Goal: Task Accomplishment & Management: Manage account settings

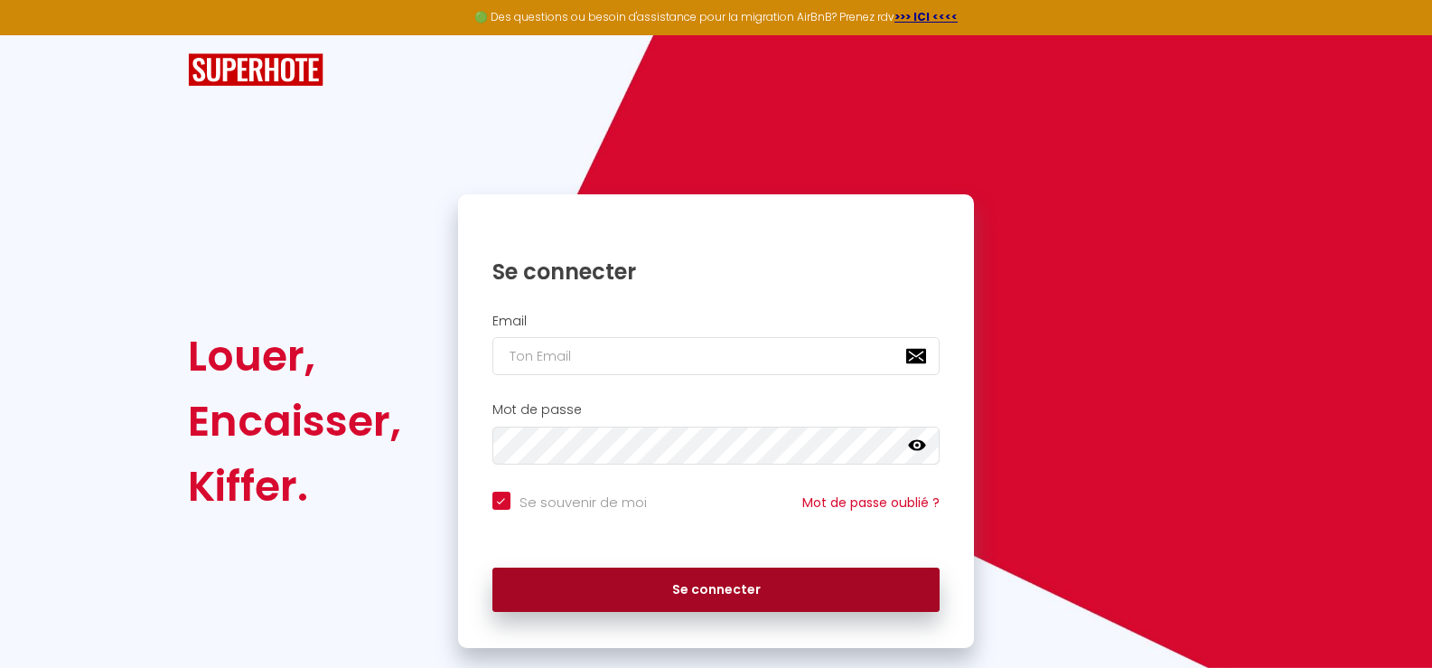
click at [700, 586] on button "Se connecter" at bounding box center [716, 589] width 448 height 45
click at [687, 591] on button "Se connecter" at bounding box center [716, 589] width 448 height 45
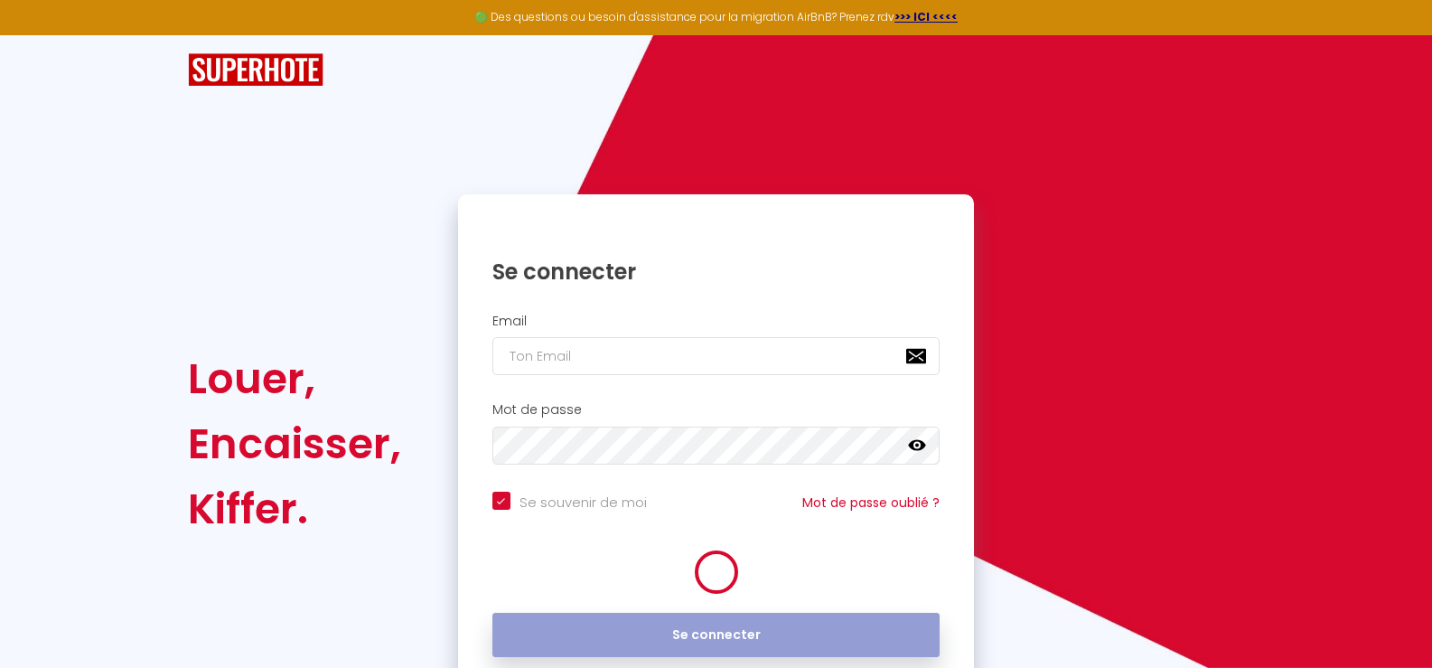
checkbox input "true"
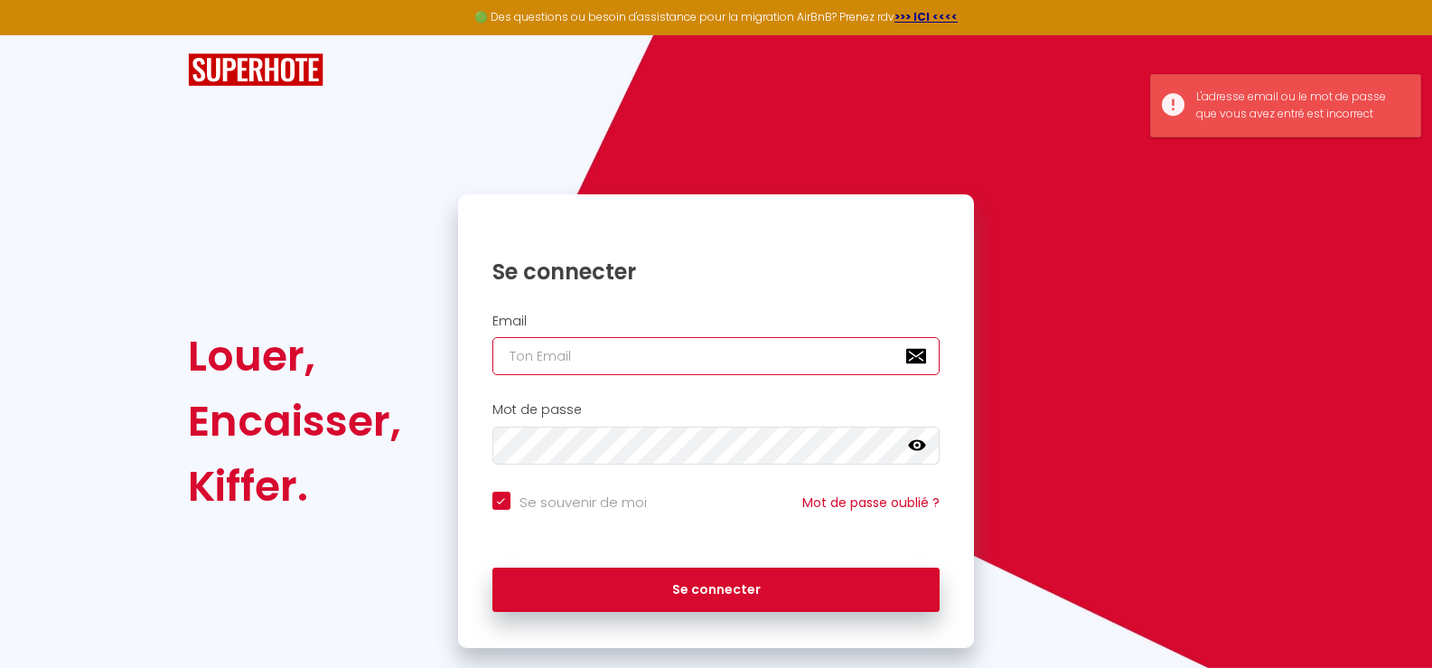
click at [607, 354] on input "email" at bounding box center [716, 356] width 448 height 38
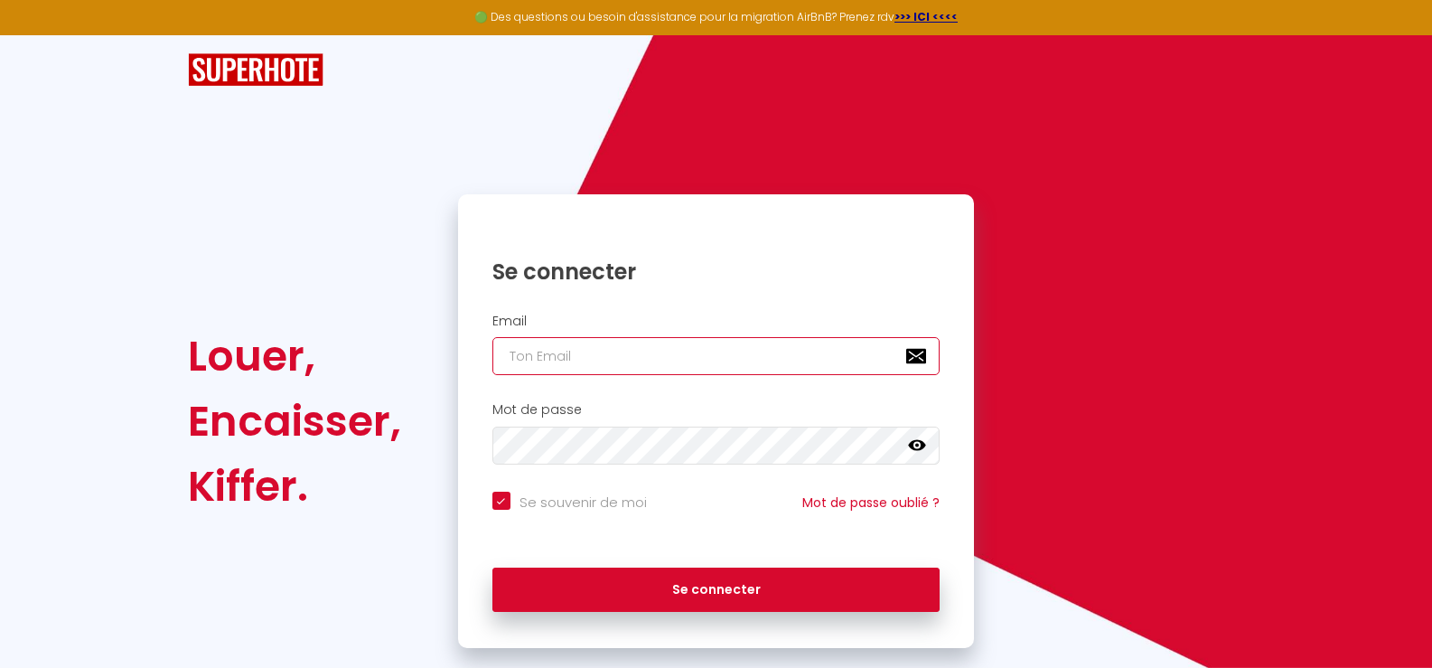
click at [556, 363] on input "email" at bounding box center [716, 356] width 448 height 38
click at [560, 350] on input "email" at bounding box center [716, 356] width 448 height 38
type input "[EMAIL_ADDRESS][DOMAIN_NAME]"
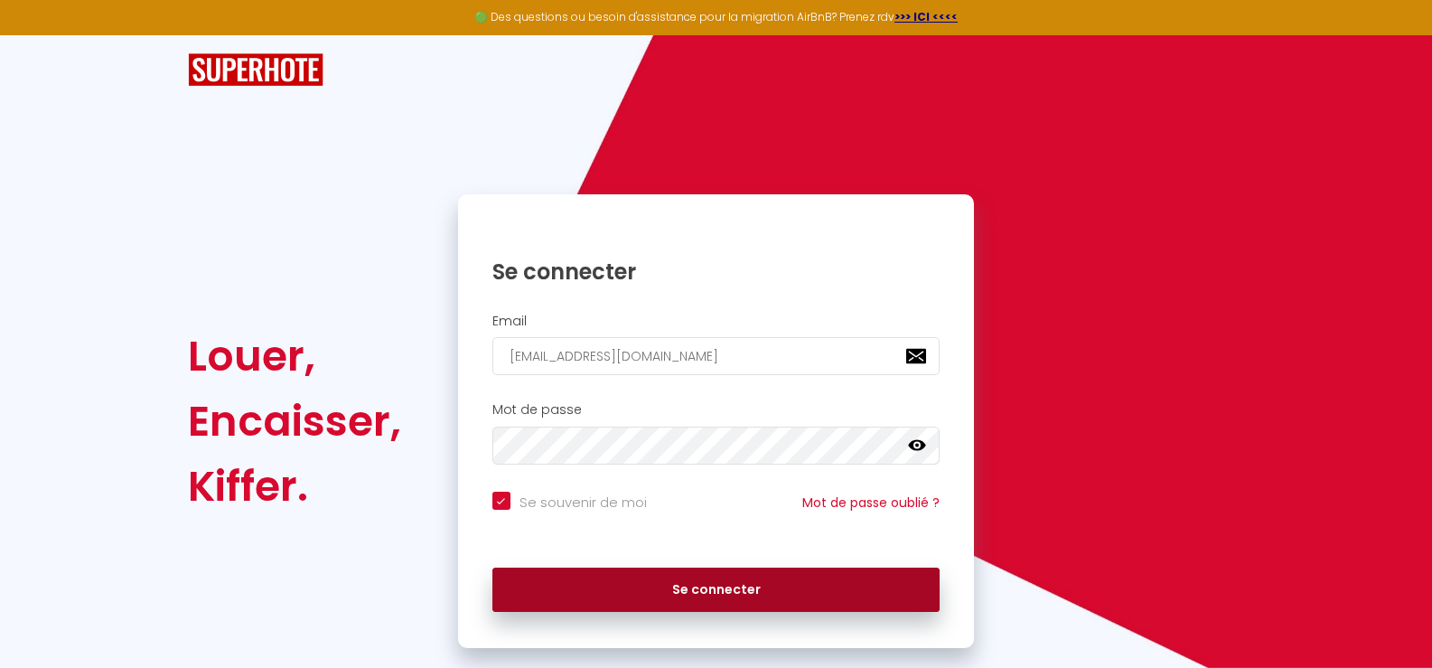
click at [689, 588] on button "Se connecter" at bounding box center [716, 589] width 448 height 45
checkbox input "true"
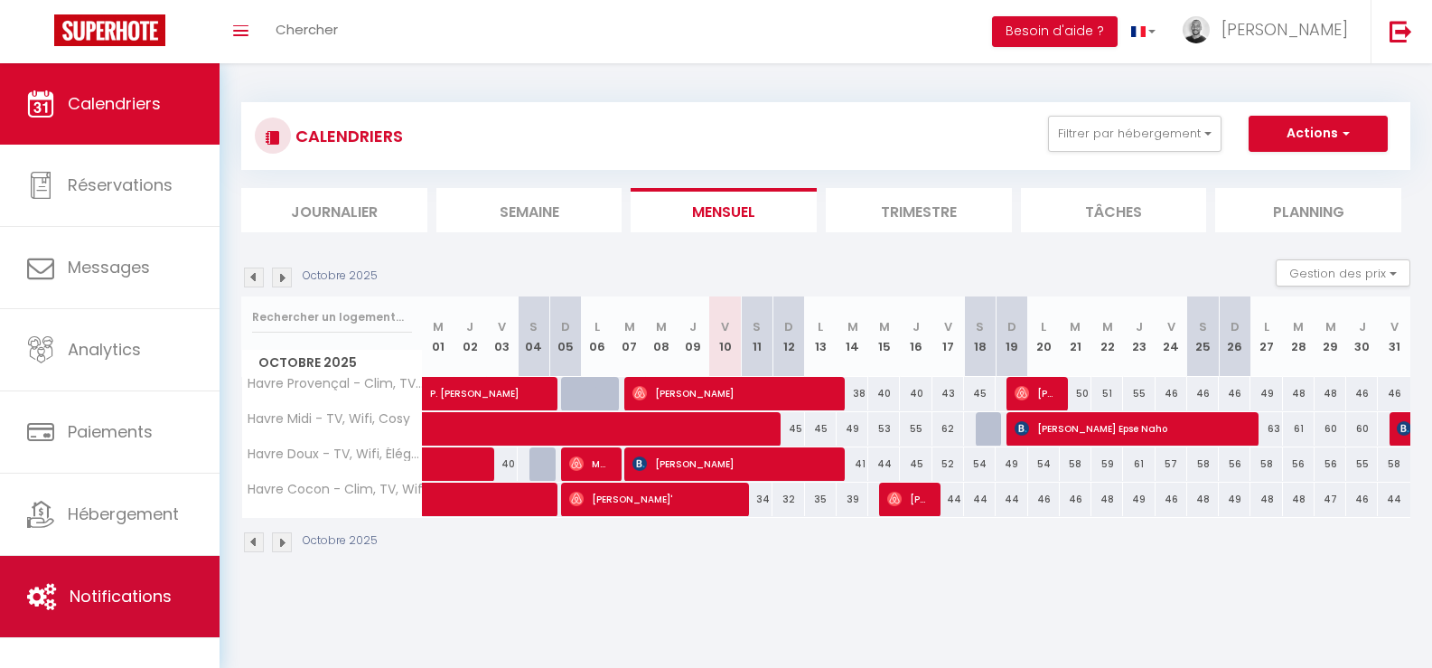
scroll to position [63, 0]
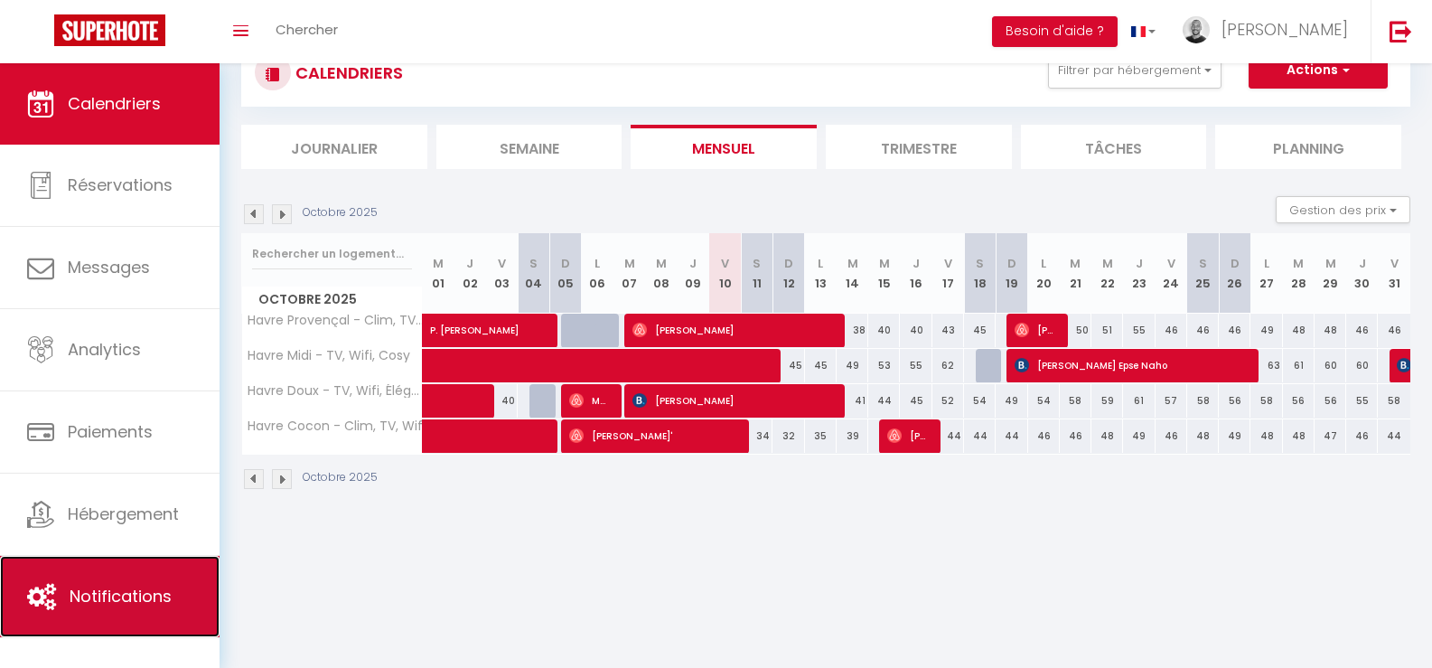
click at [103, 606] on span "Notifications" at bounding box center [121, 596] width 102 height 23
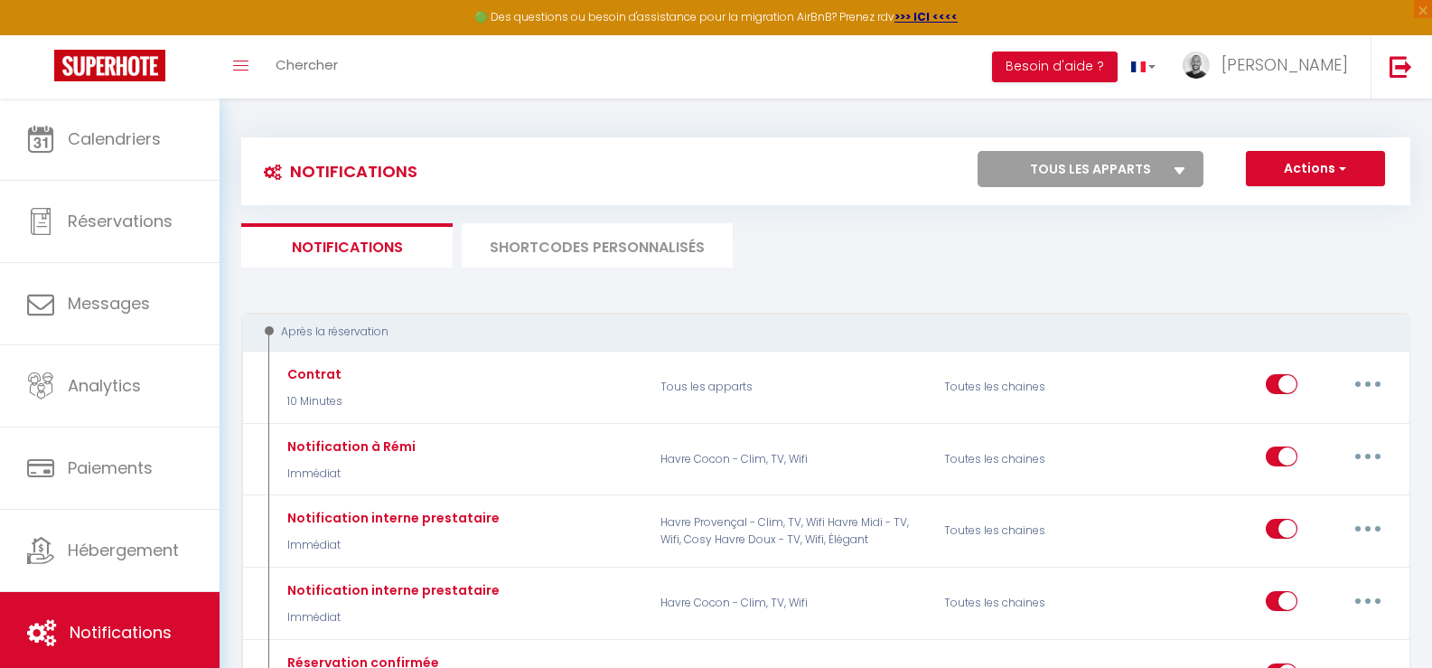
click at [555, 255] on li "SHORTCODES PERSONNALISÉS" at bounding box center [597, 245] width 271 height 44
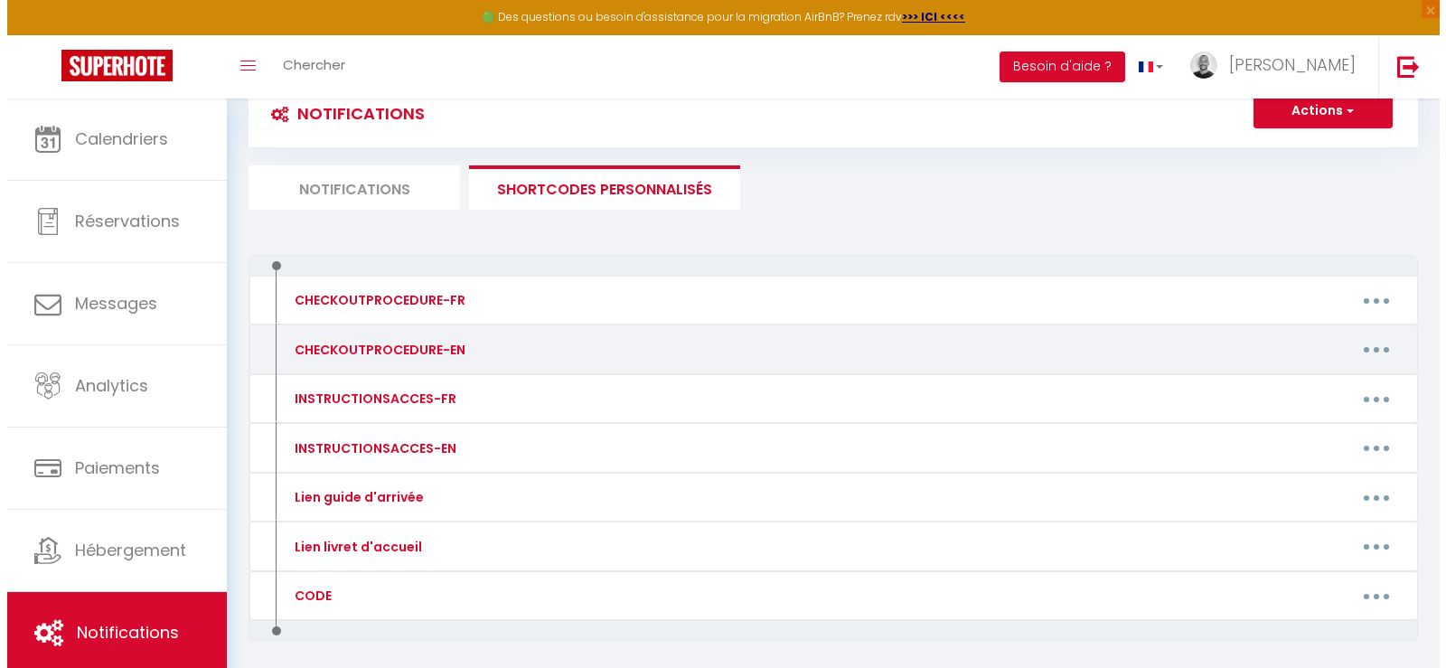
scroll to position [128, 0]
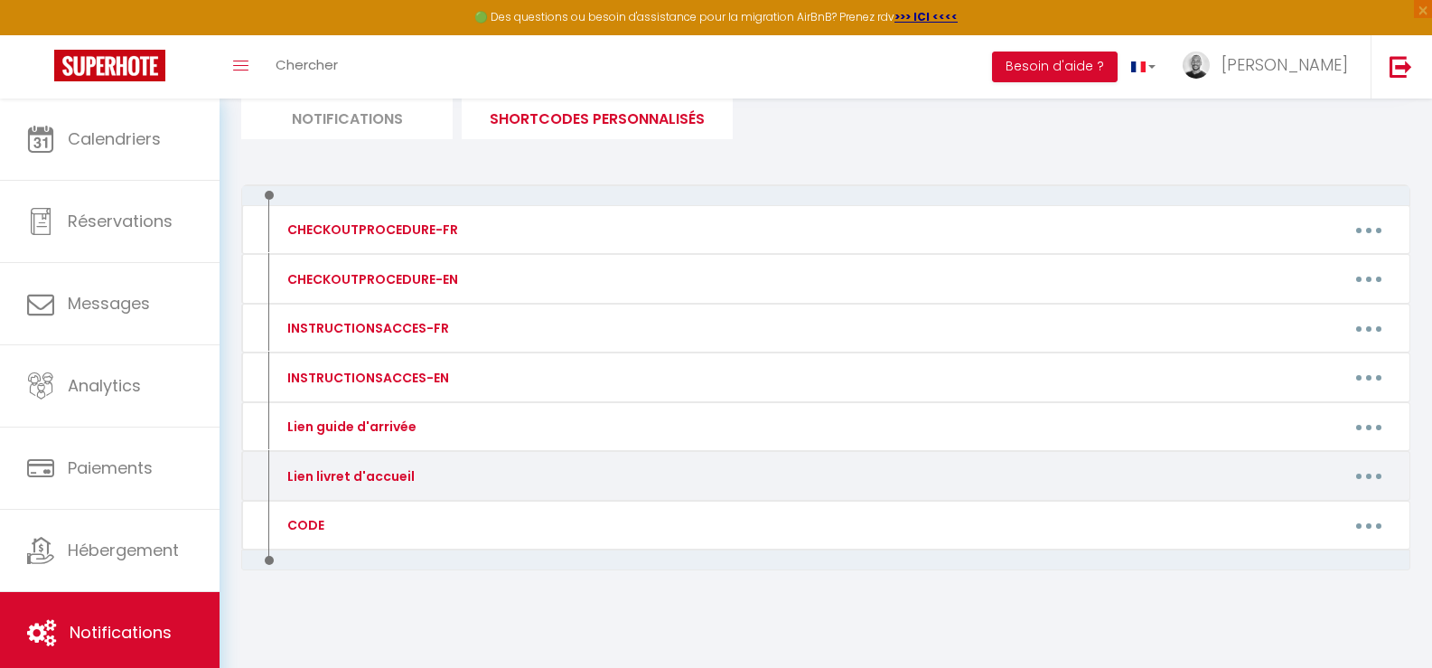
click at [1361, 475] on button "button" at bounding box center [1369, 476] width 51 height 29
click at [1259, 523] on link "Editer" at bounding box center [1322, 516] width 134 height 31
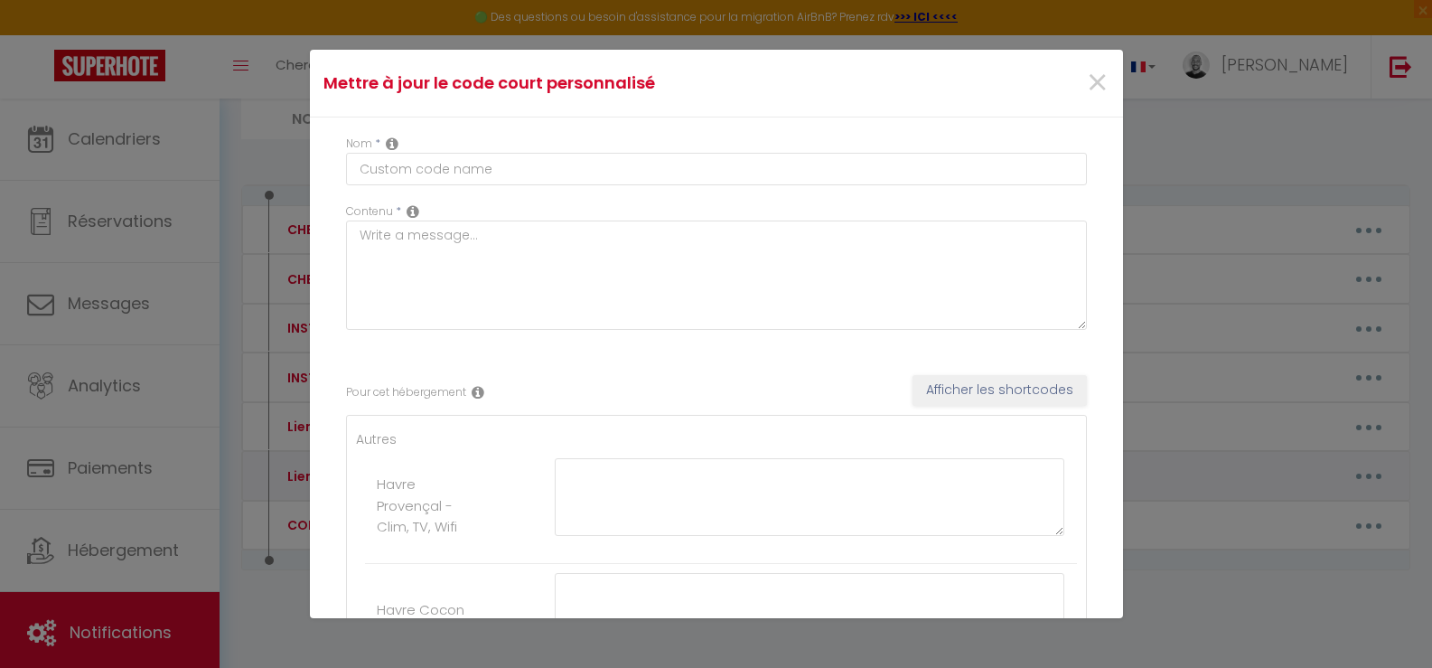
type input "Lien livret d'accueil"
type textarea "Lien livret d'accueil"
type textarea "[URL][DOMAIN_NAME]"
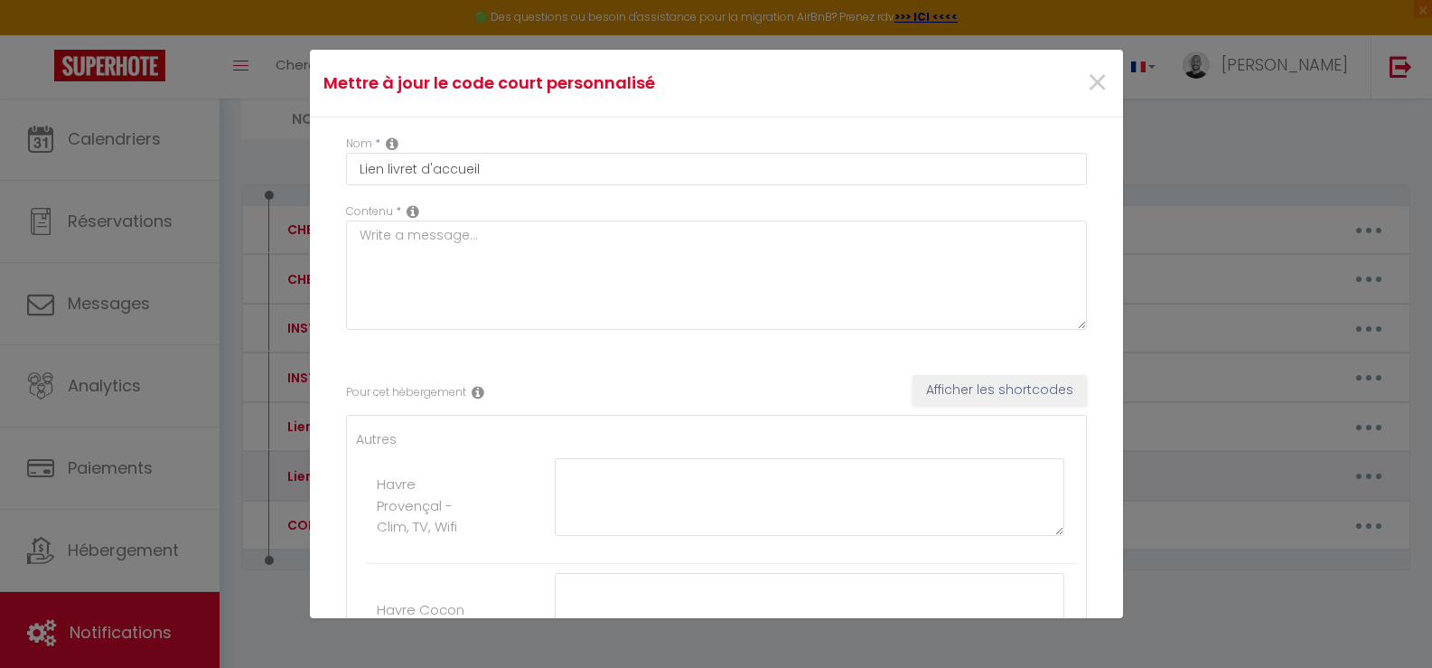
type textarea "[URL][DOMAIN_NAME]"
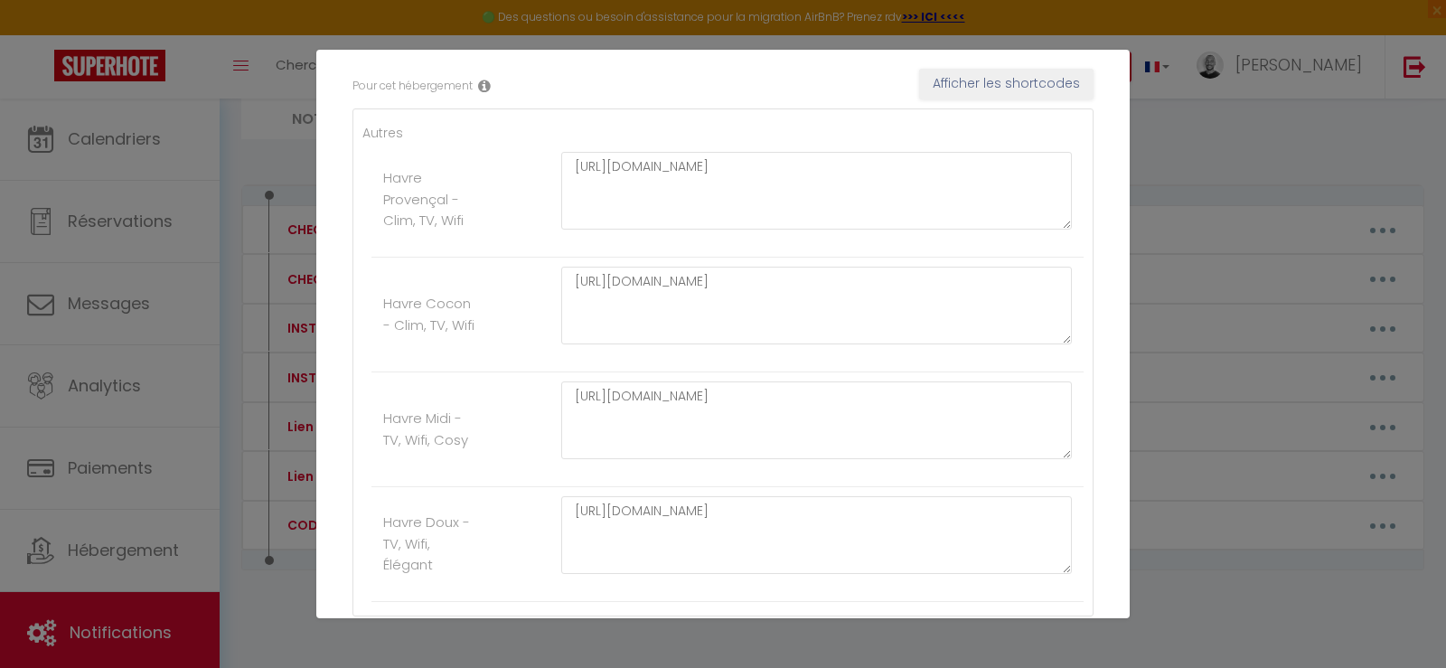
scroll to position [349, 0]
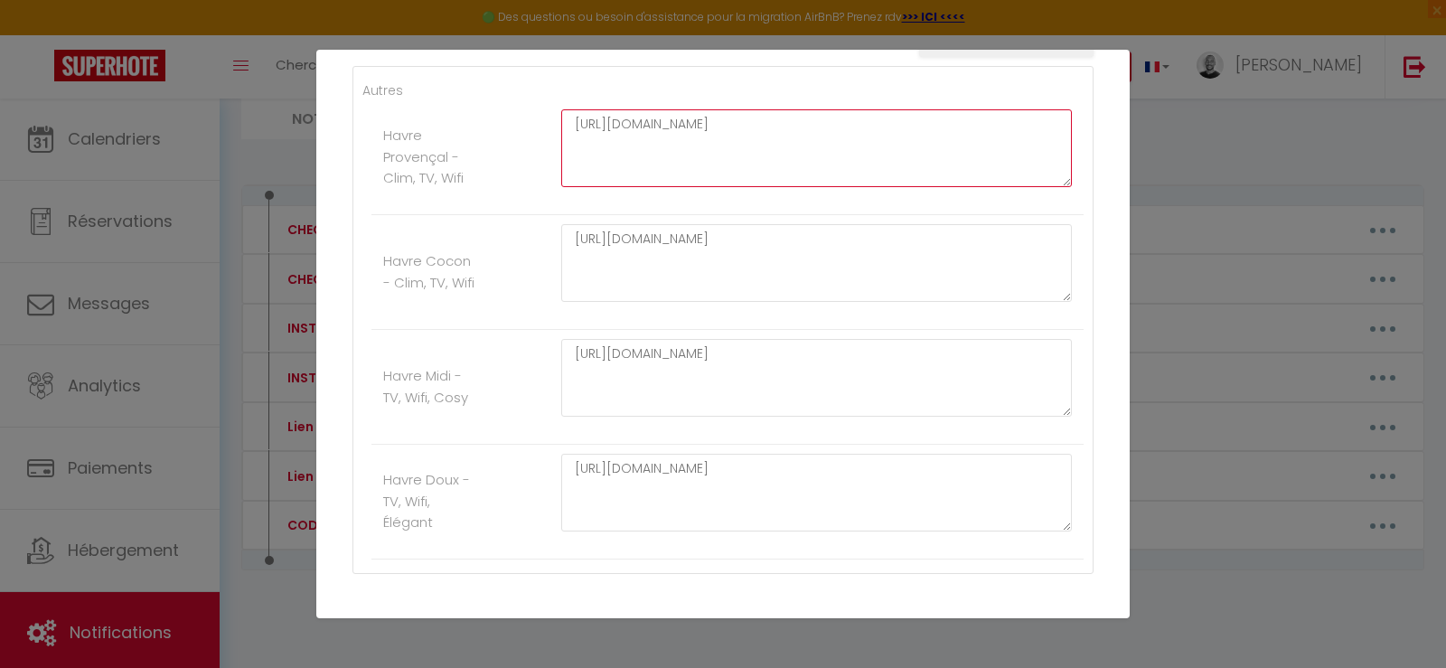
drag, startPoint x: 701, startPoint y: 151, endPoint x: 552, endPoint y: 109, distance: 154.8
click at [552, 109] on div "[URL][DOMAIN_NAME]" at bounding box center [816, 157] width 534 height 96
paste textarea "8OZLHM5kpk0v0UhKvJpR6hStLezOT9d5"
type textarea "[URL][DOMAIN_NAME]"
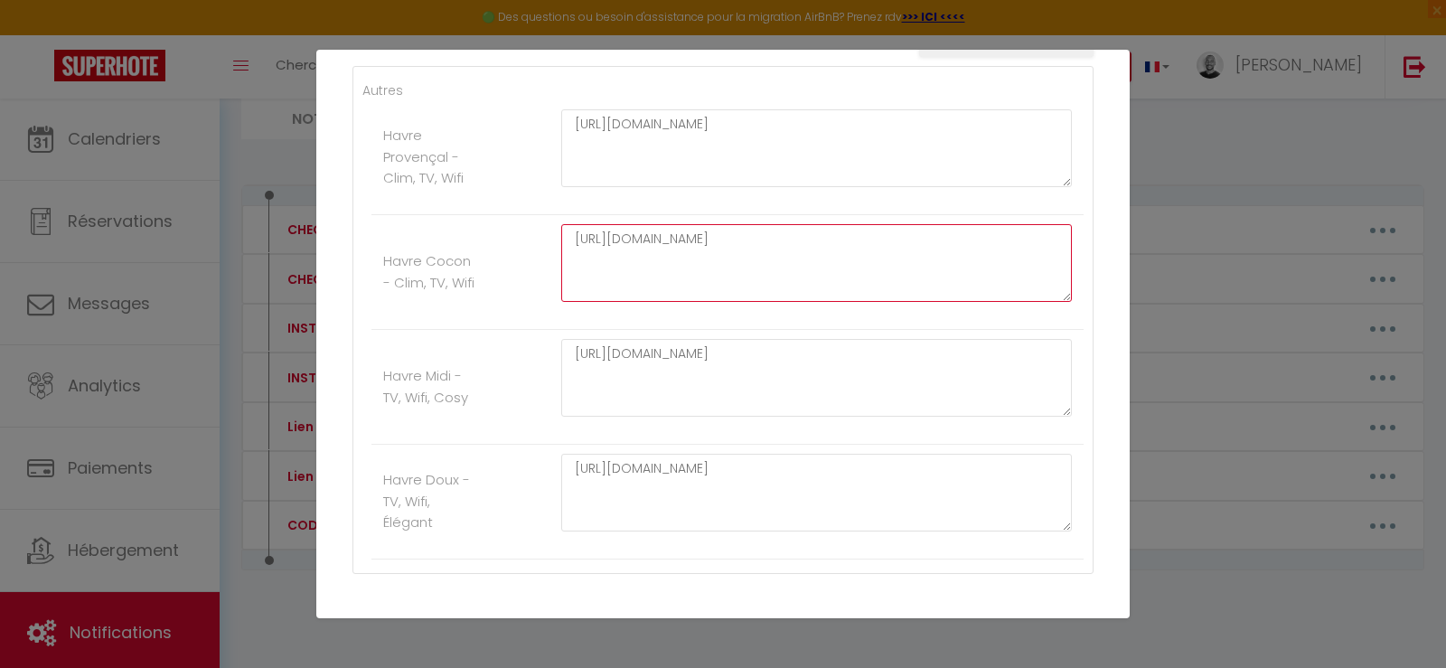
drag, startPoint x: 585, startPoint y: 237, endPoint x: 498, endPoint y: 224, distance: 87.7
click at [498, 224] on li "Havre Cocon - Clim, TV, Wifi [URL][DOMAIN_NAME]" at bounding box center [727, 272] width 712 height 115
paste textarea "Kq8MUm3_-yeSDtZTDnH_0X0kEGo1pifu/view?usp=sharing"
drag, startPoint x: 670, startPoint y: 251, endPoint x: 503, endPoint y: 228, distance: 168.8
click at [503, 228] on li "Havre Cocon - Clim, TV, Wifi [URL][DOMAIN_NAME]" at bounding box center [727, 272] width 712 height 115
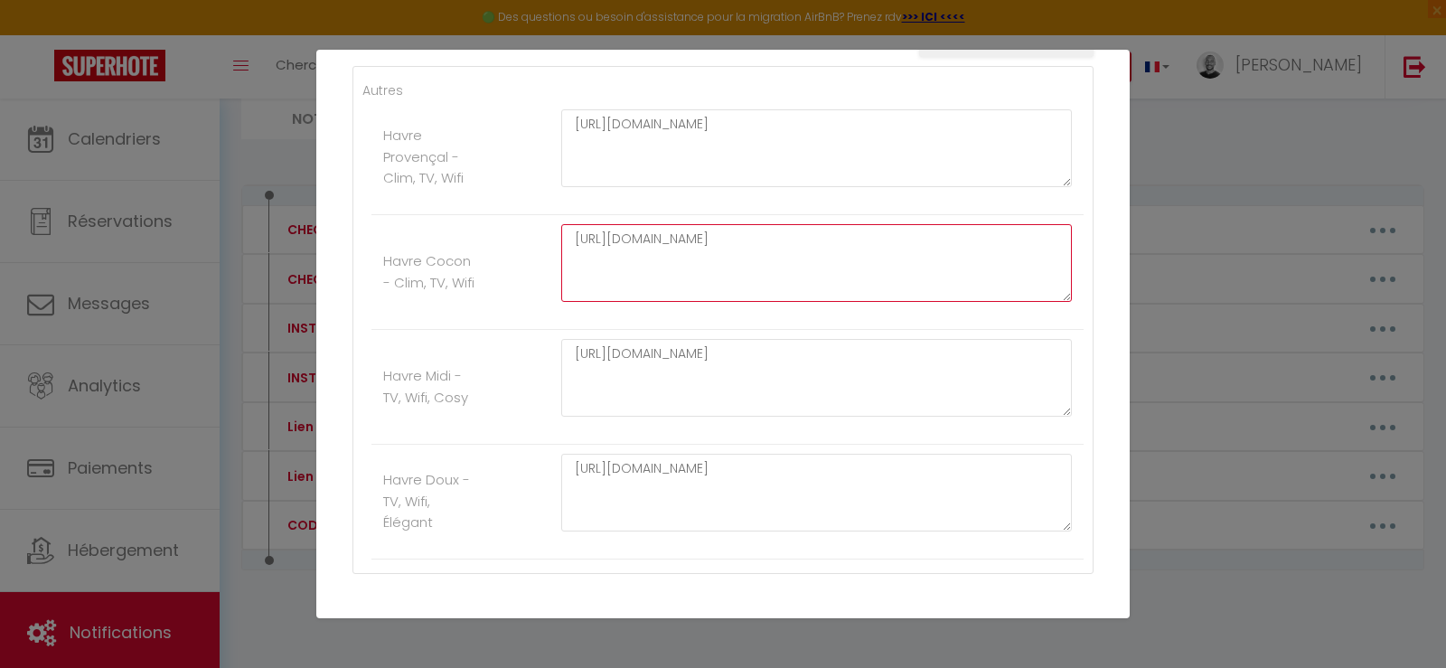
paste textarea "drive_link"
type textarea "[URL][DOMAIN_NAME]"
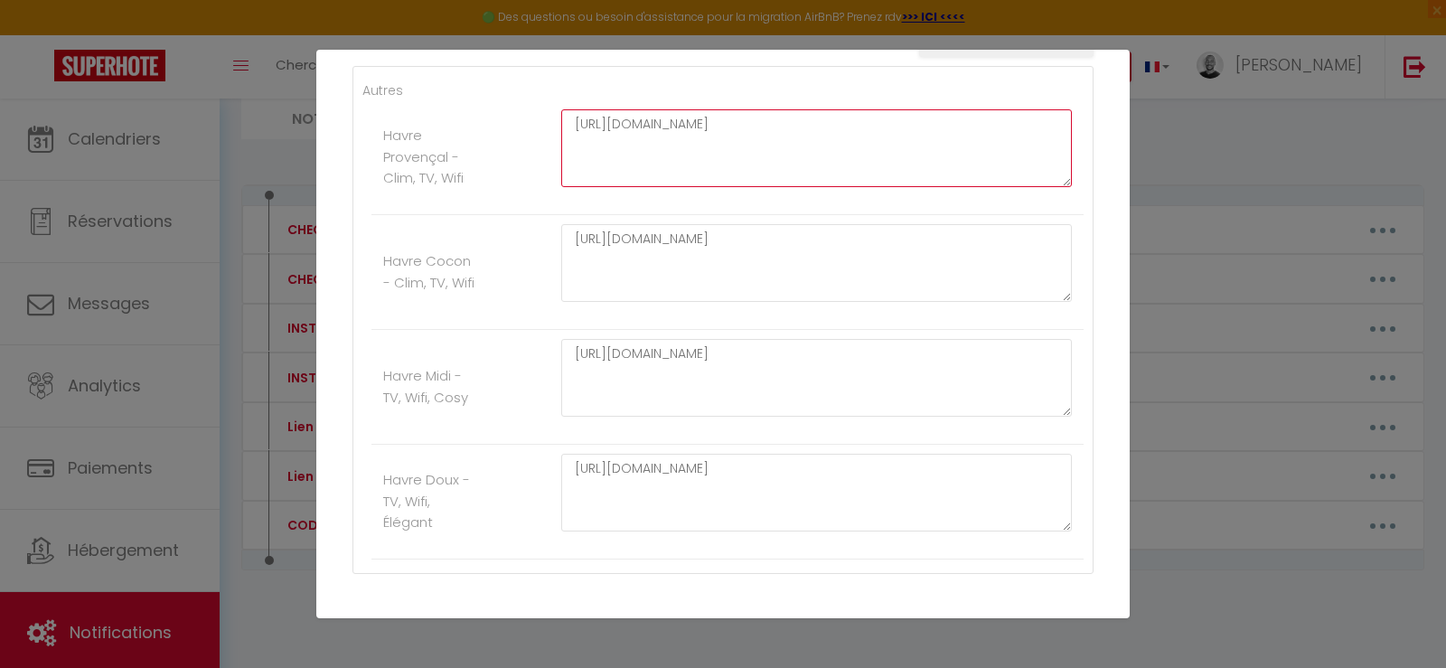
drag, startPoint x: 672, startPoint y: 137, endPoint x: 534, endPoint y: 108, distance: 141.2
click at [534, 108] on li "Havre Provençal - Clim, TV, Wifi [URL][DOMAIN_NAME]" at bounding box center [727, 157] width 712 height 115
paste textarea "drive_link"
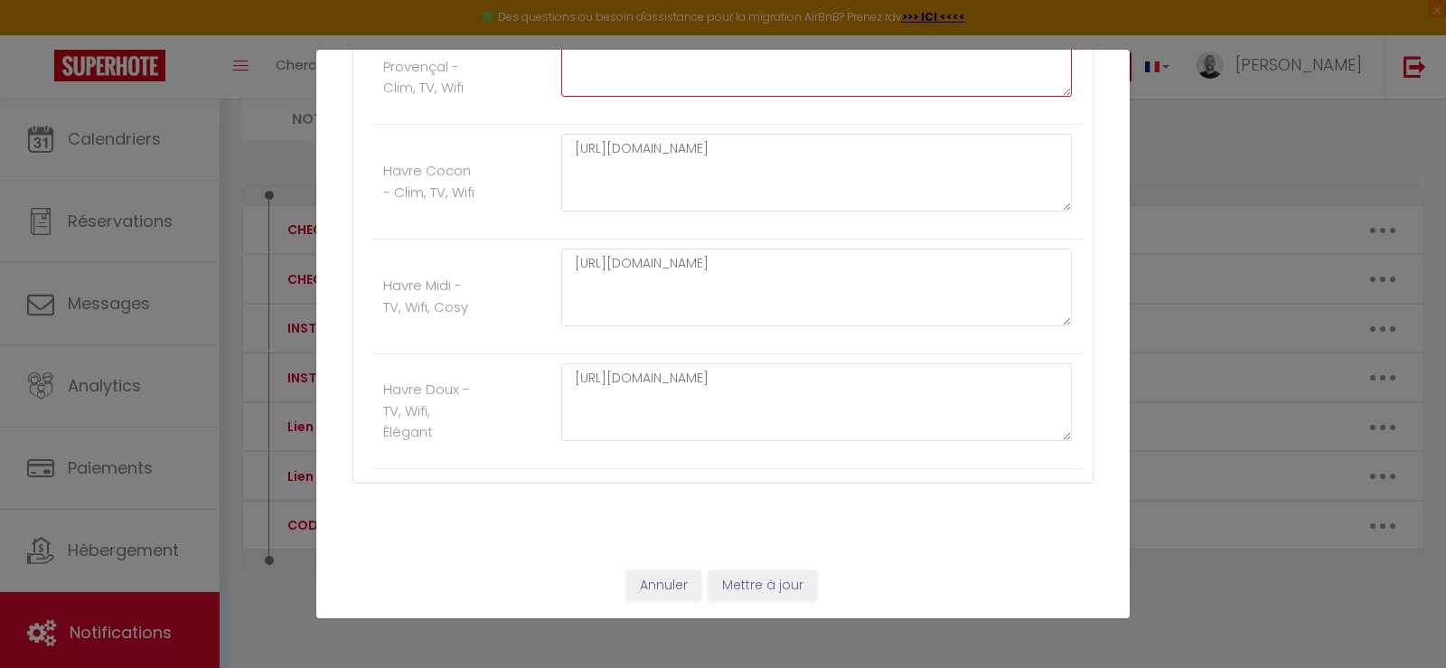
type textarea "[URL][DOMAIN_NAME]"
click at [659, 586] on button "Annuler" at bounding box center [663, 585] width 75 height 31
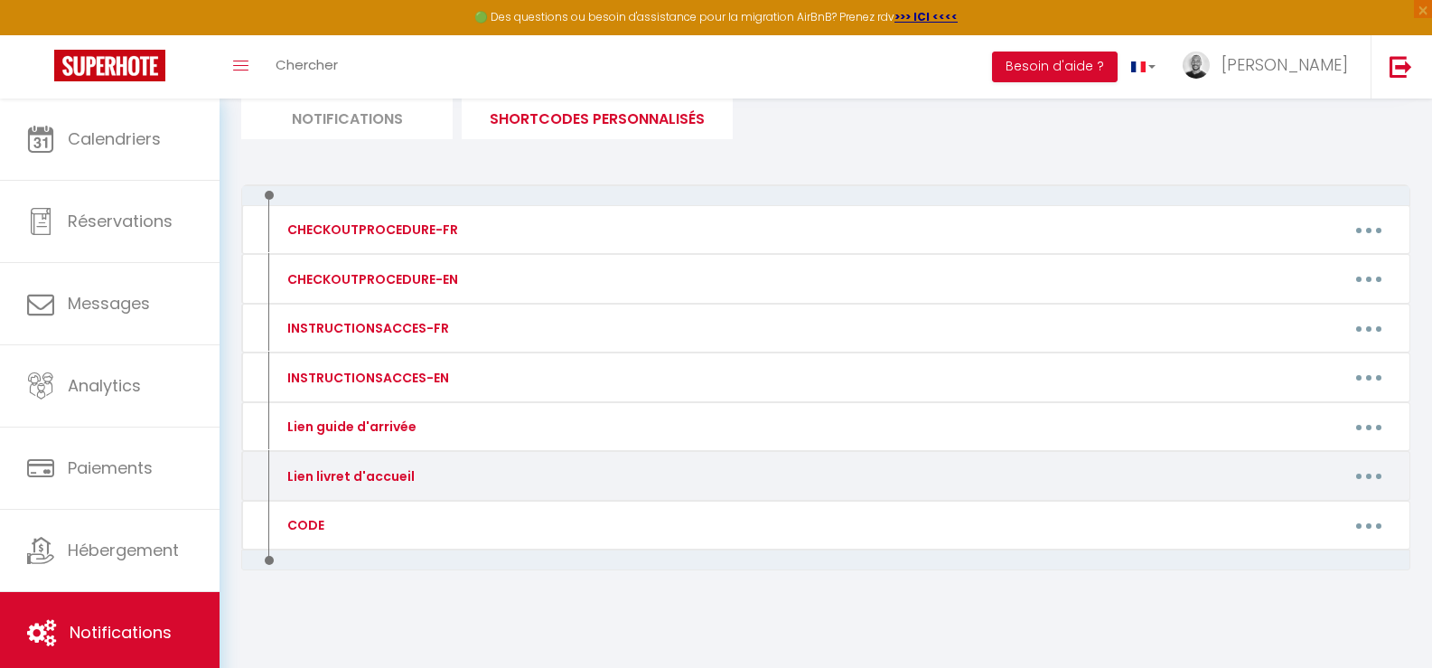
click at [1369, 481] on button "button" at bounding box center [1369, 476] width 51 height 29
click at [1301, 514] on link "Editer" at bounding box center [1322, 516] width 134 height 31
type input "Lien livret d'accueil"
type textarea "[URL][DOMAIN_NAME]"
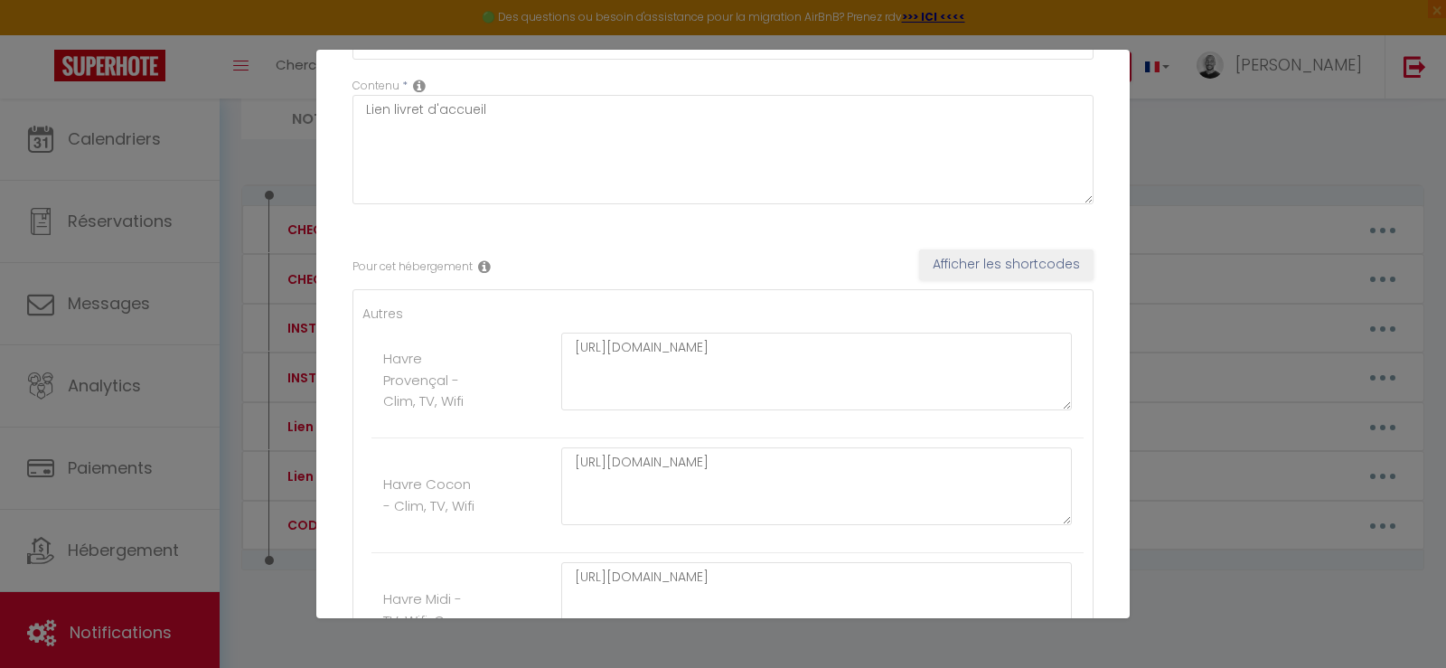
scroll to position [349, 0]
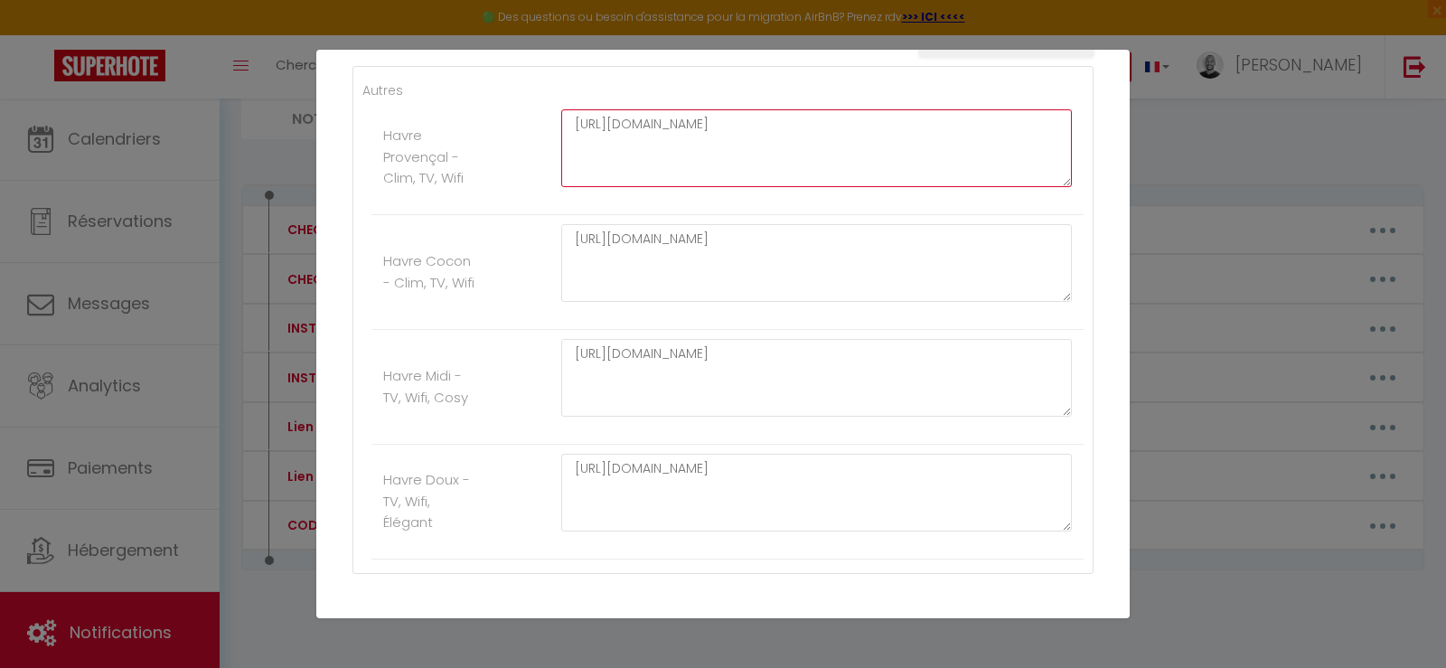
drag, startPoint x: 651, startPoint y: 146, endPoint x: 539, endPoint y: 111, distance: 116.6
click at [539, 111] on li "Havre Provençal - Clim, TV, Wifi [URL][DOMAIN_NAME]" at bounding box center [727, 157] width 712 height 115
paste textarea "8OZLHM5kpk0v0UhKvJpR6hStLezOT9d5/view?usp=drive_link"
type textarea "[URL][DOMAIN_NAME]"
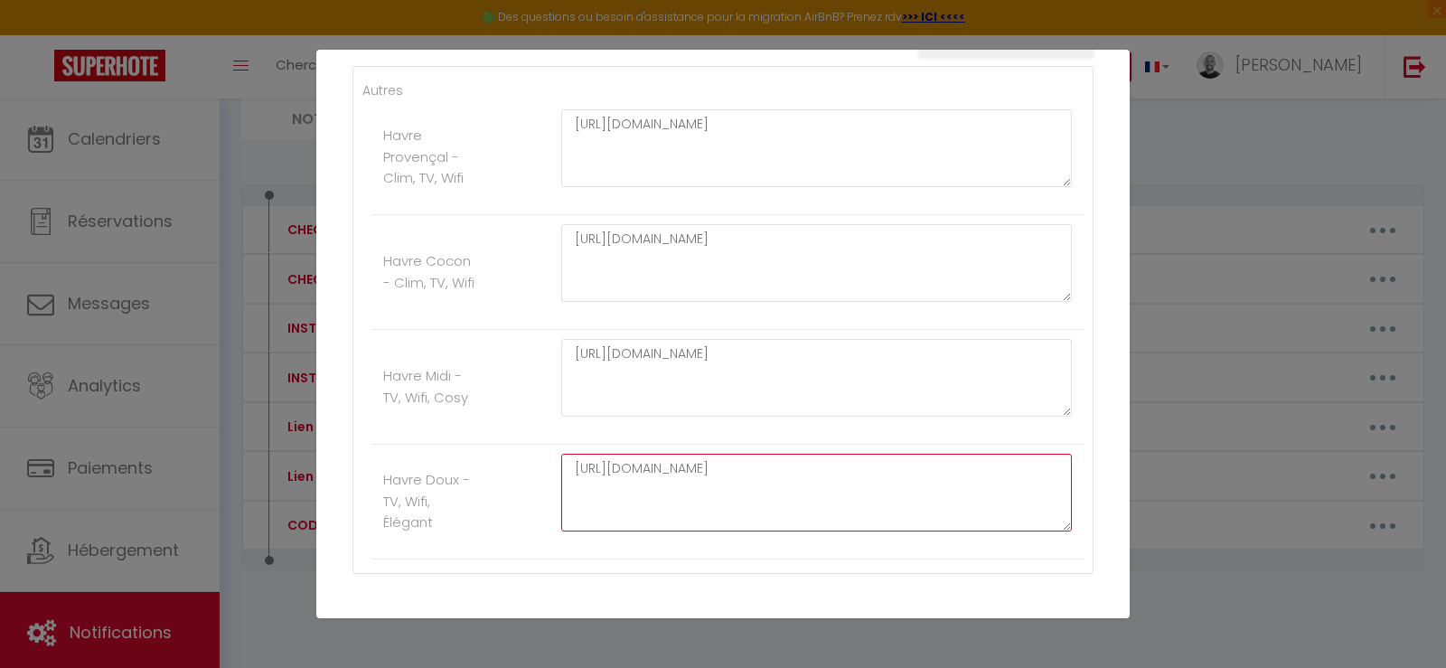
drag, startPoint x: 689, startPoint y: 485, endPoint x: 541, endPoint y: 456, distance: 151.0
click at [540, 456] on li "Havre Doux - TV, Wifi, Élégant [URL][DOMAIN_NAME]" at bounding box center [727, 502] width 712 height 115
paste textarea "Kq8MUm3_-yeSDtZTDnH_0X0kEGo1pif"
type textarea "[URL][DOMAIN_NAME]"
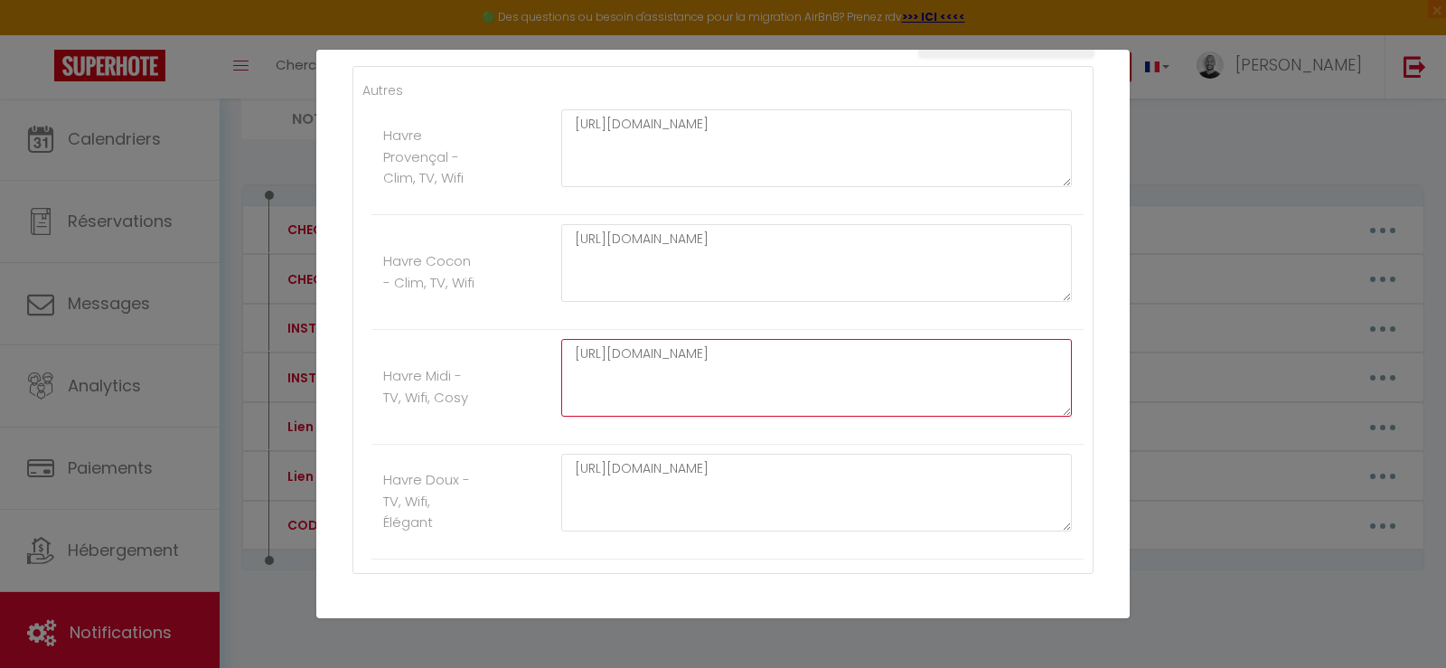
drag, startPoint x: 684, startPoint y: 374, endPoint x: 533, endPoint y: 339, distance: 155.0
click at [532, 340] on li "Havre Midi - TV, Wifi, Cosy [URL][DOMAIN_NAME]" at bounding box center [727, 387] width 712 height 115
paste textarea "47VdXxCjPSy7mNE8HwJVA5R4csMNGXVl"
type textarea "[URL][DOMAIN_NAME]"
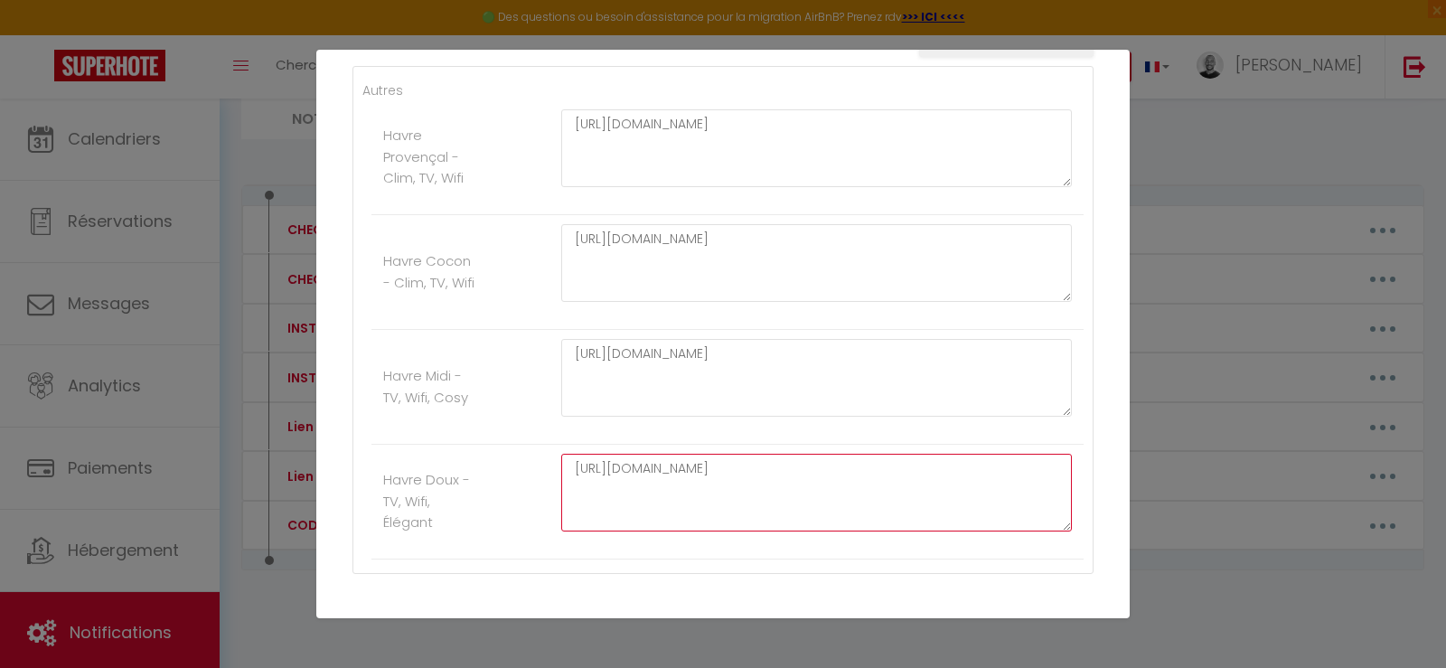
drag, startPoint x: 813, startPoint y: 467, endPoint x: 521, endPoint y: 418, distance: 295.9
click at [521, 418] on ul "Autres Havre Provençal - Clim, TV, Wifi [URL][DOMAIN_NAME] Havre Cocon - Clim, …" at bounding box center [722, 319] width 721 height 479
paste textarea "[URL][DOMAIN_NAME]"
type textarea "[URL][DOMAIN_NAME]"
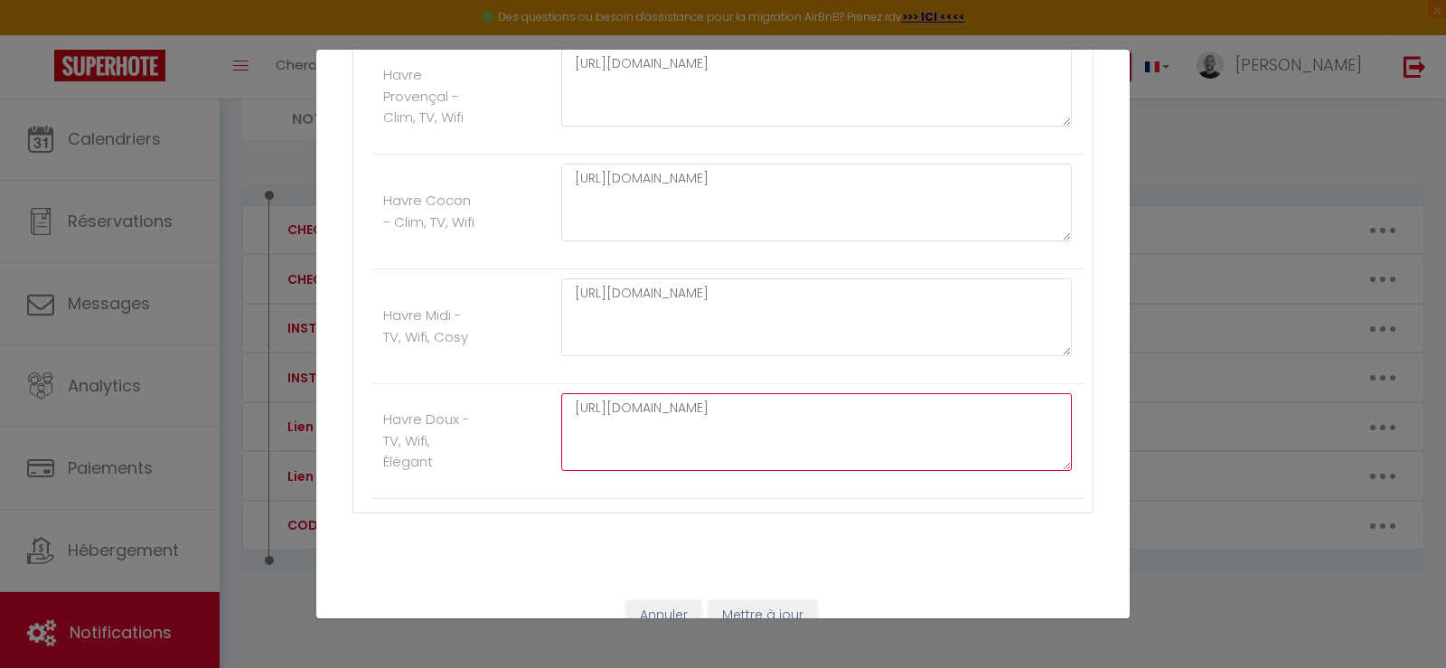
scroll to position [439, 0]
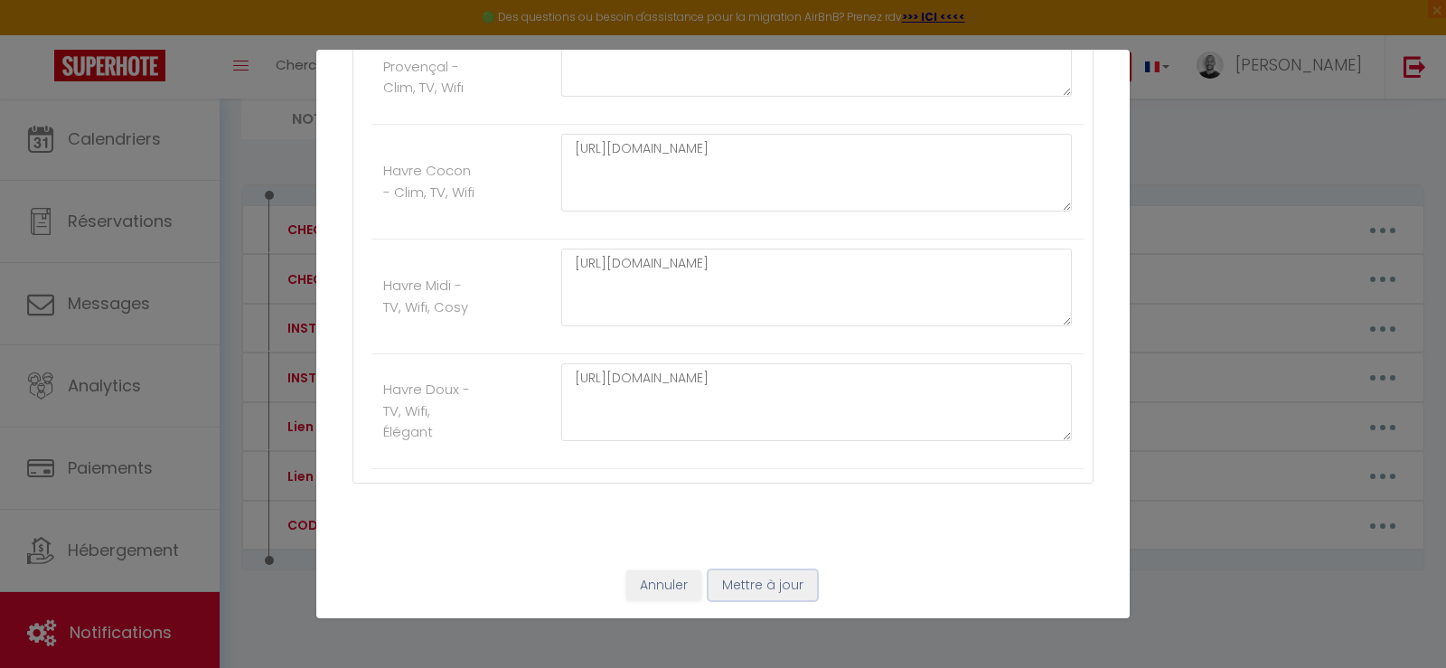
click at [759, 590] on button "Mettre à jour" at bounding box center [762, 585] width 108 height 31
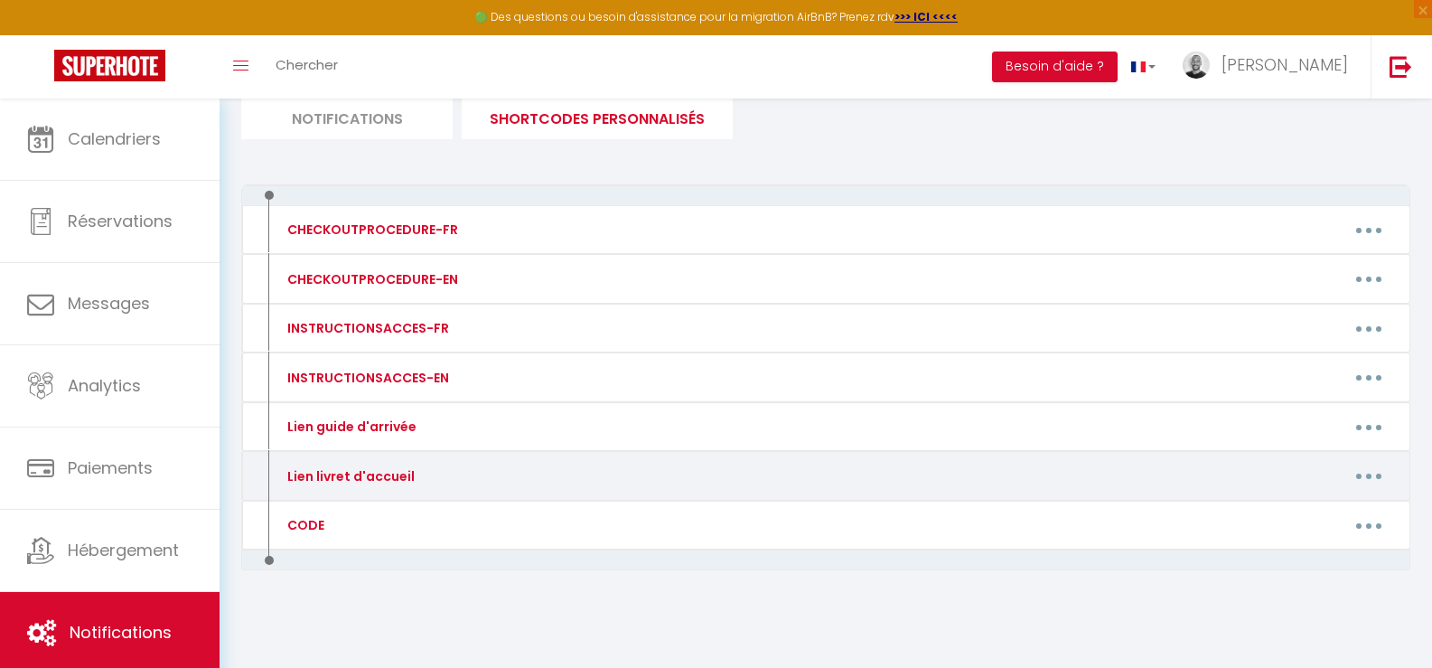
click at [408, 484] on div "Lien livret d'accueil" at bounding box center [349, 476] width 132 height 20
click at [1363, 471] on button "button" at bounding box center [1369, 476] width 51 height 29
click at [1280, 509] on link "Editer" at bounding box center [1322, 516] width 134 height 31
type input "Lien livret d'accueil"
type textarea "Lien livret d'accueil"
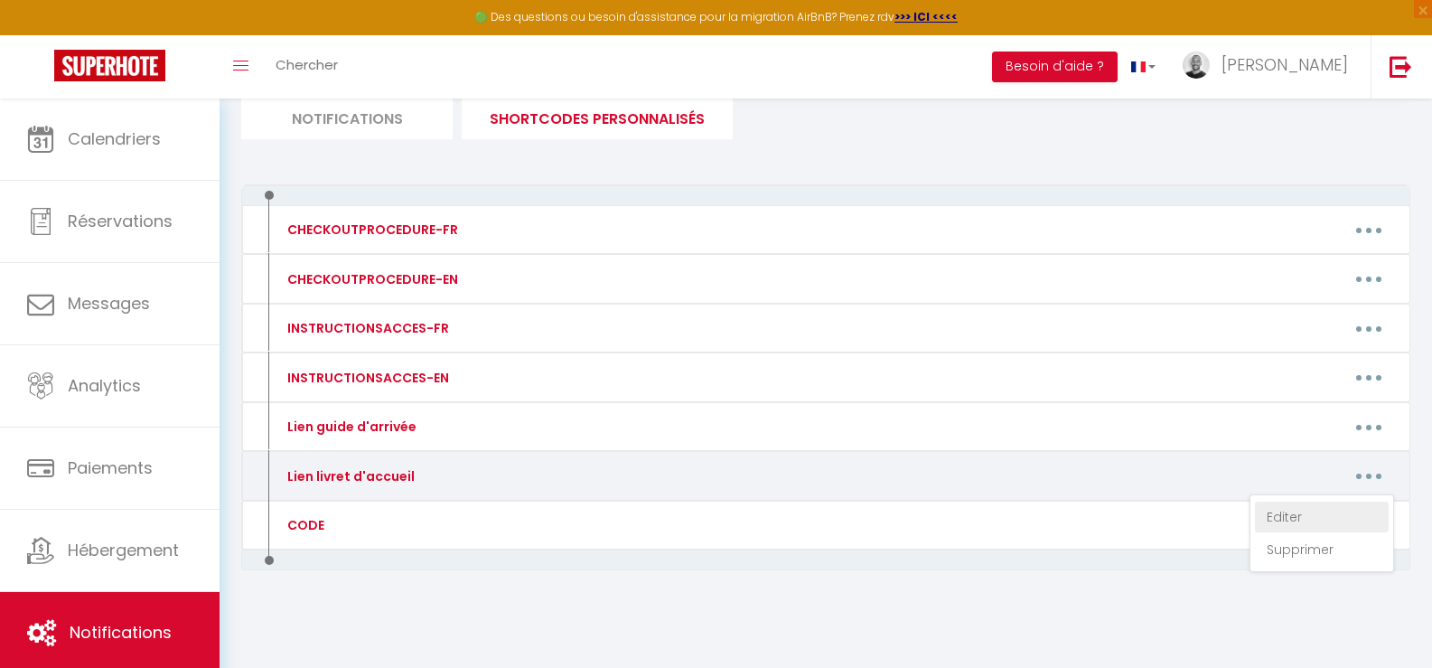
type textarea "[URL][DOMAIN_NAME]"
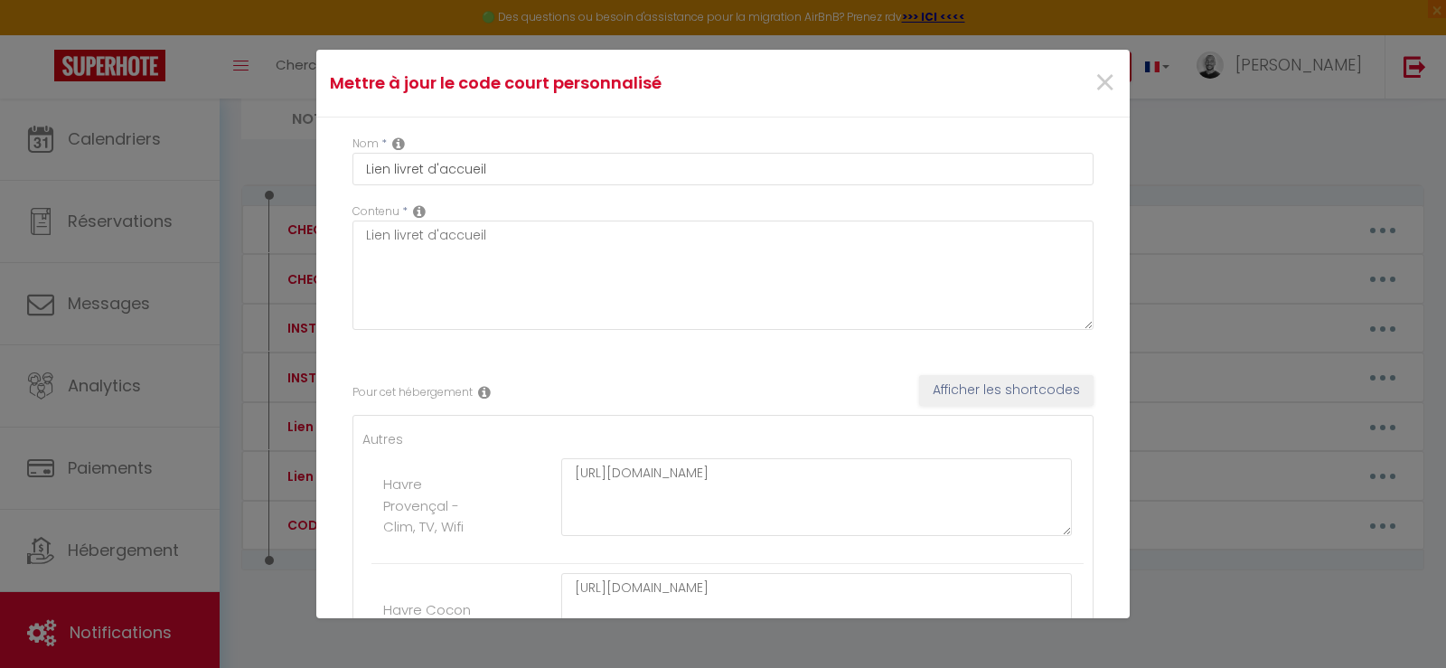
scroll to position [181, 0]
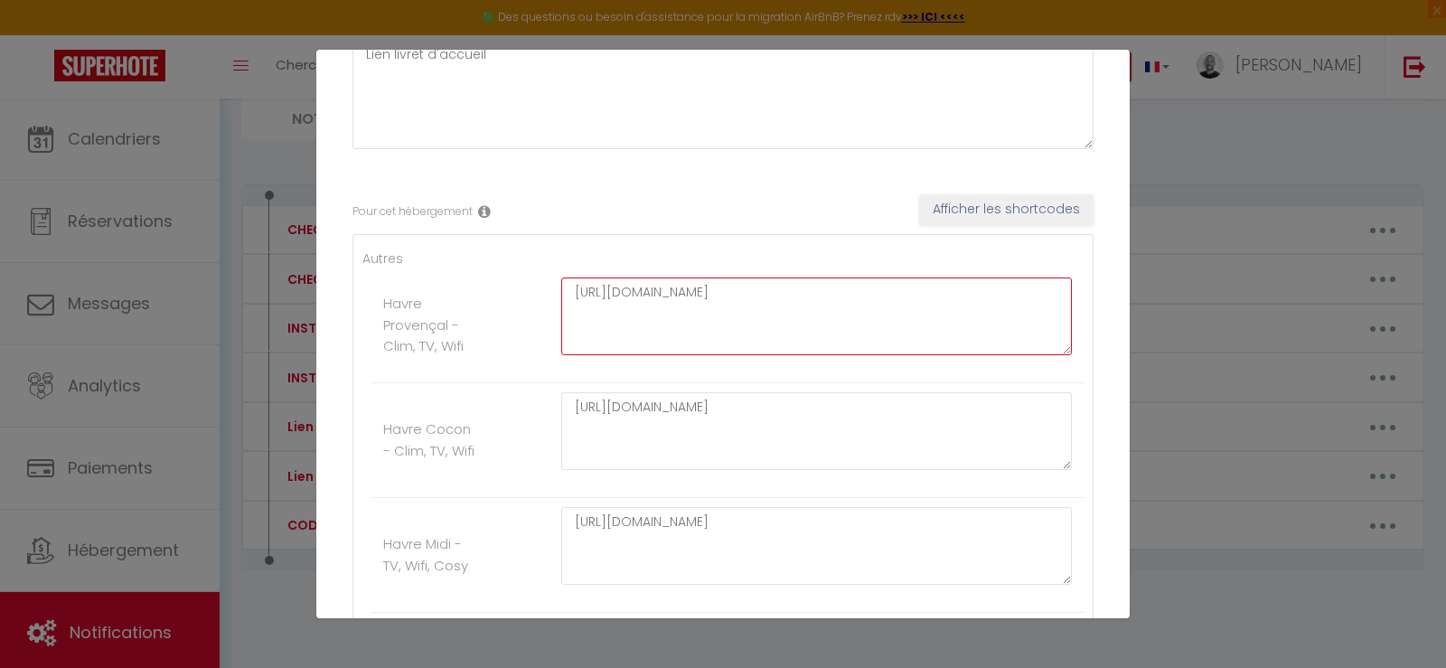
drag, startPoint x: 511, startPoint y: 279, endPoint x: 477, endPoint y: 271, distance: 35.3
click at [477, 271] on li "Havre Provençal - Clim, TV, Wifi [URL][DOMAIN_NAME]" at bounding box center [727, 325] width 712 height 115
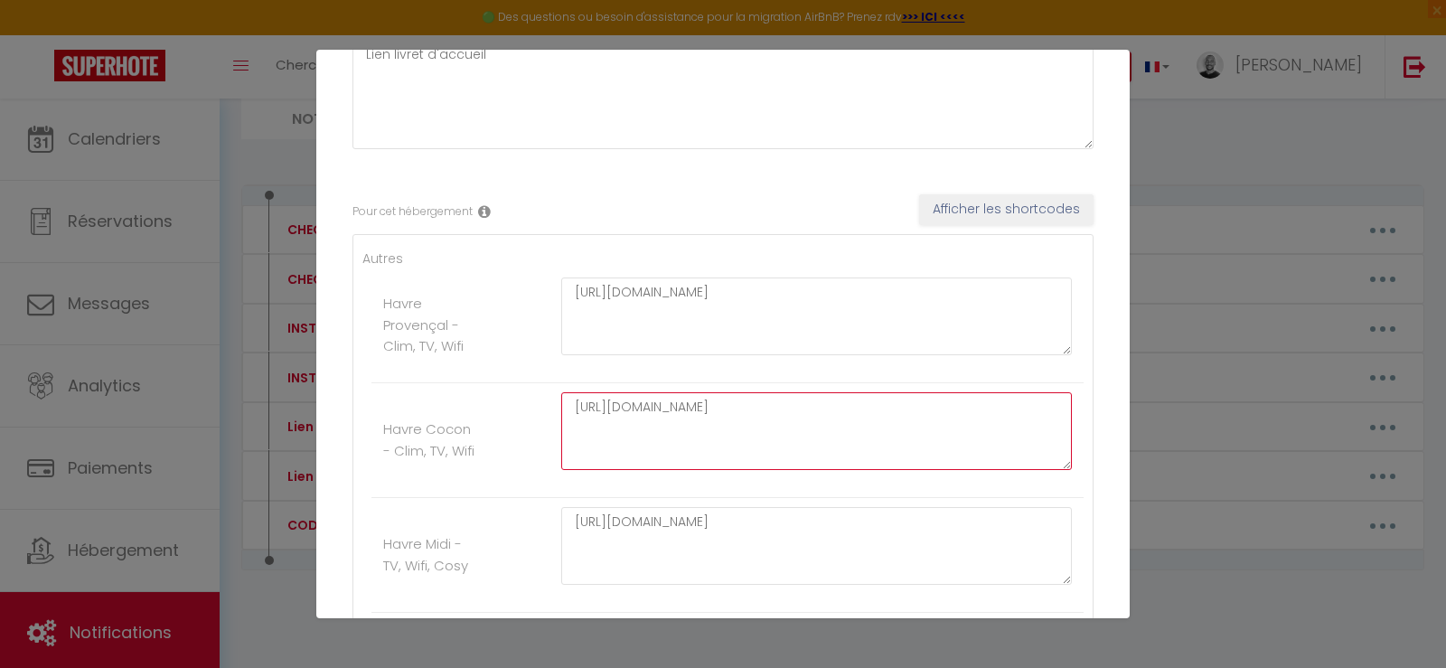
drag, startPoint x: 717, startPoint y: 427, endPoint x: 548, endPoint y: 385, distance: 174.2
click at [548, 385] on li "Havre Cocon - Clim, TV, Wifi [URL][DOMAIN_NAME]" at bounding box center [727, 440] width 712 height 115
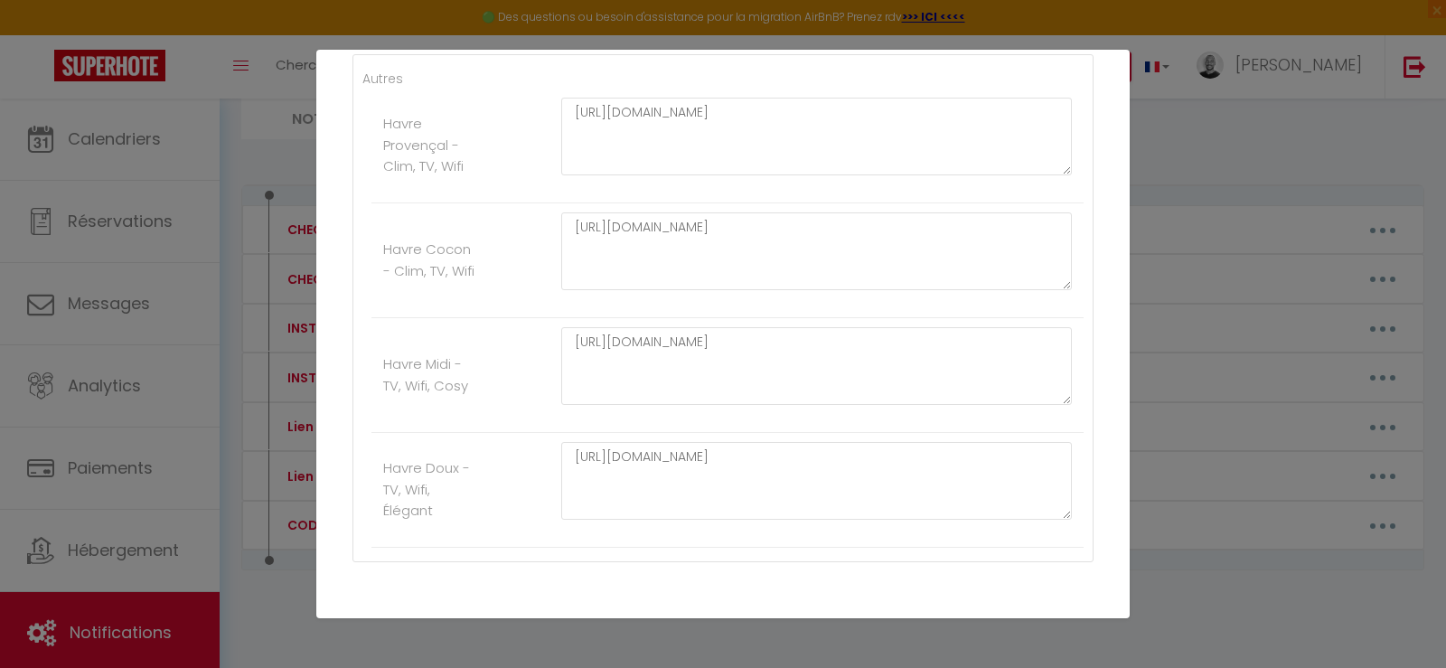
scroll to position [361, 0]
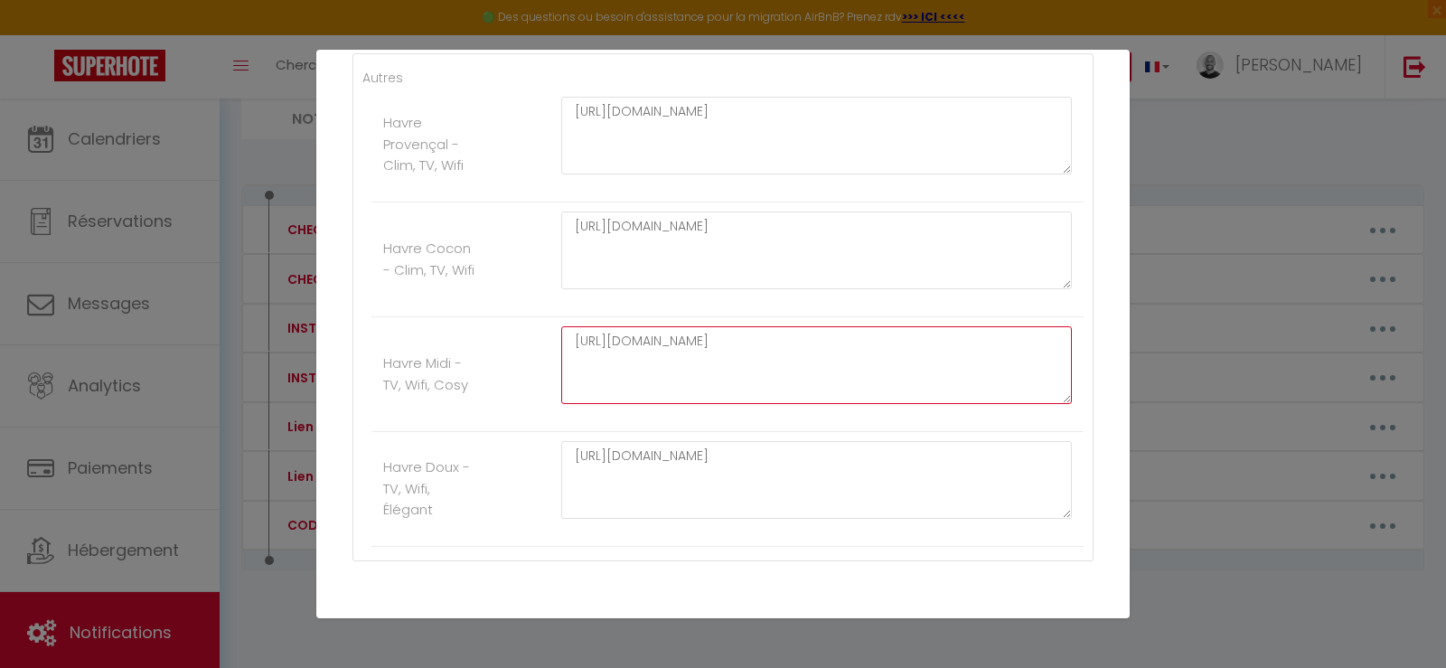
drag, startPoint x: 696, startPoint y: 363, endPoint x: 504, endPoint y: 320, distance: 196.4
click at [506, 323] on li "Havre Midi - TV, Wifi, Cosy [URL][DOMAIN_NAME]" at bounding box center [727, 374] width 712 height 115
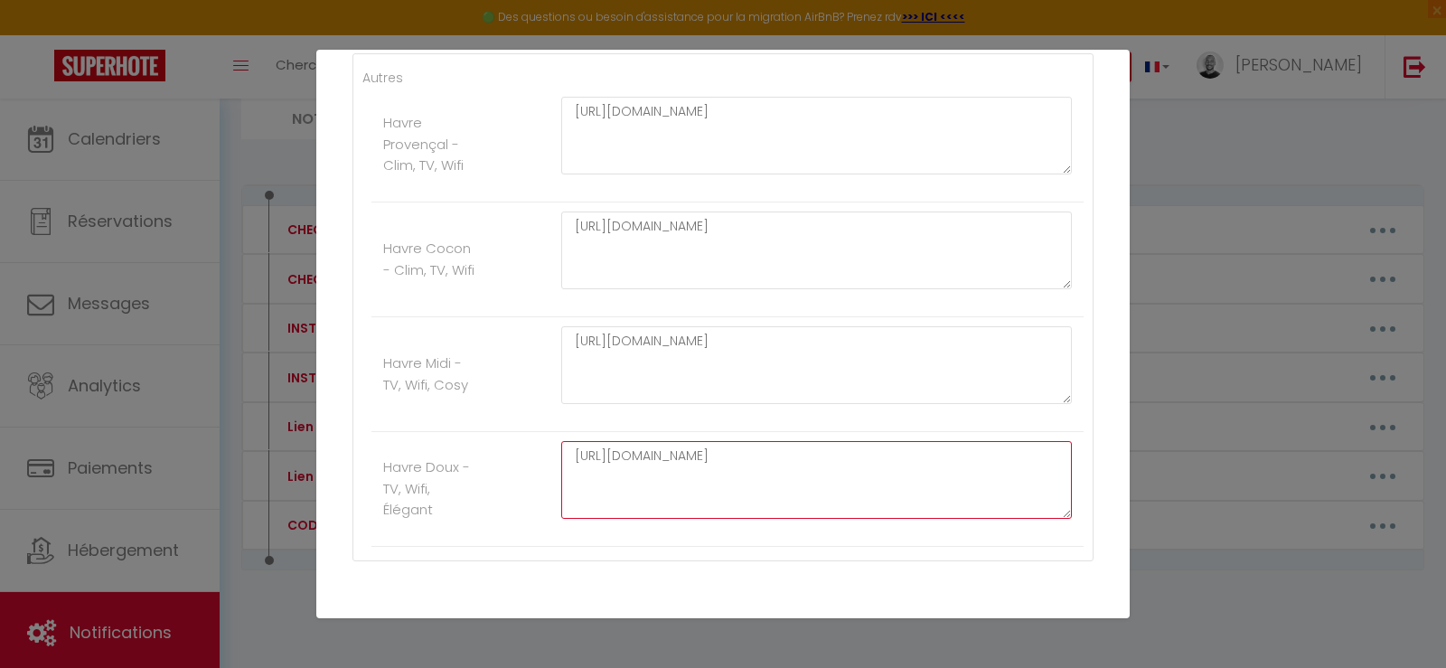
drag, startPoint x: 914, startPoint y: 475, endPoint x: 409, endPoint y: 427, distance: 507.4
click at [409, 427] on ul "Autres Havre Provençal - Clim, TV, Wifi [URL][DOMAIN_NAME] Havre Cocon - Clim, …" at bounding box center [722, 307] width 721 height 479
click at [1238, 140] on div "Mettre à jour le code court personnalisé × Nom * Lien livret d'accueil Contenu …" at bounding box center [723, 334] width 1446 height 668
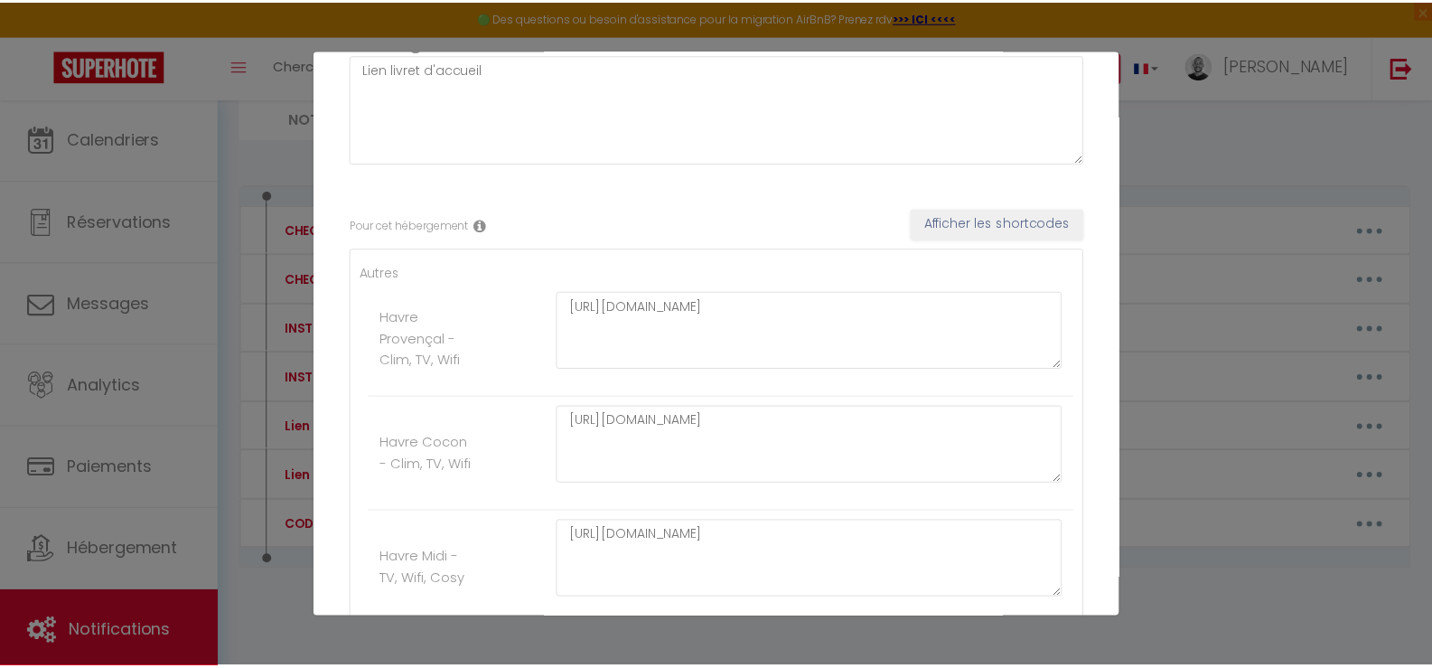
scroll to position [439, 0]
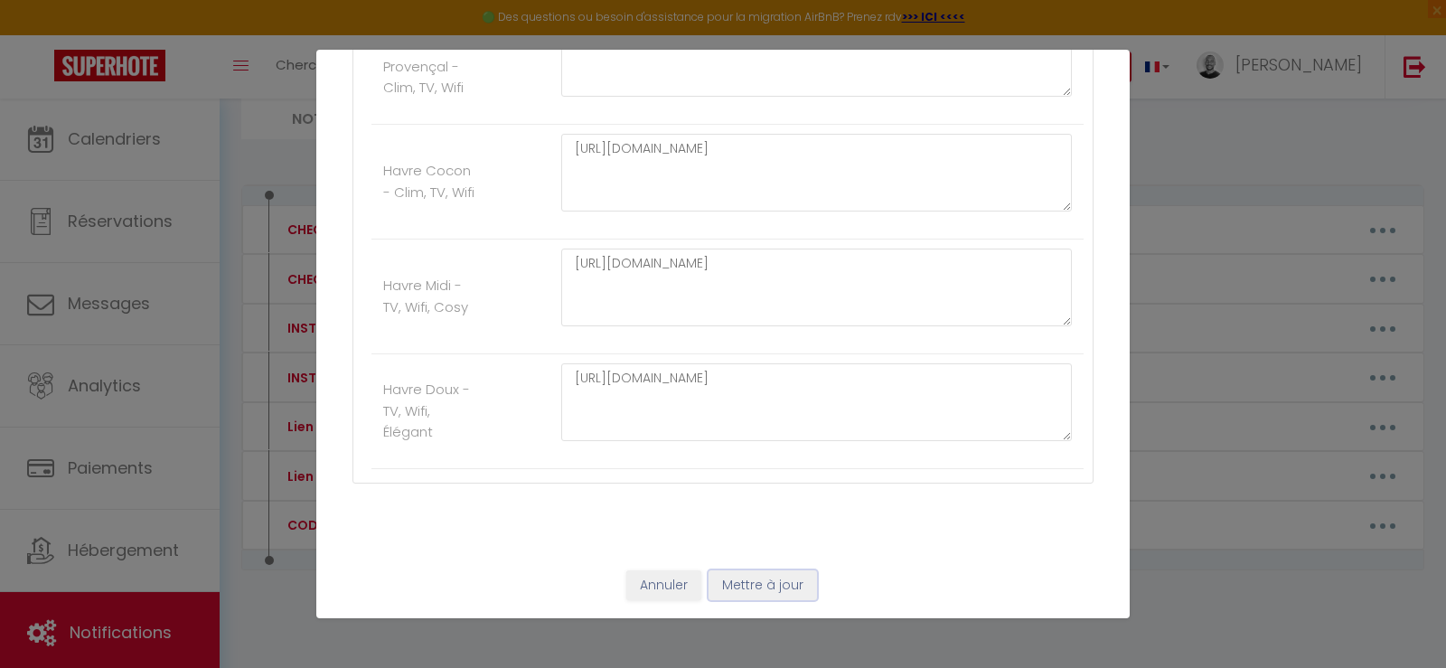
click at [748, 588] on button "Mettre à jour" at bounding box center [762, 585] width 108 height 31
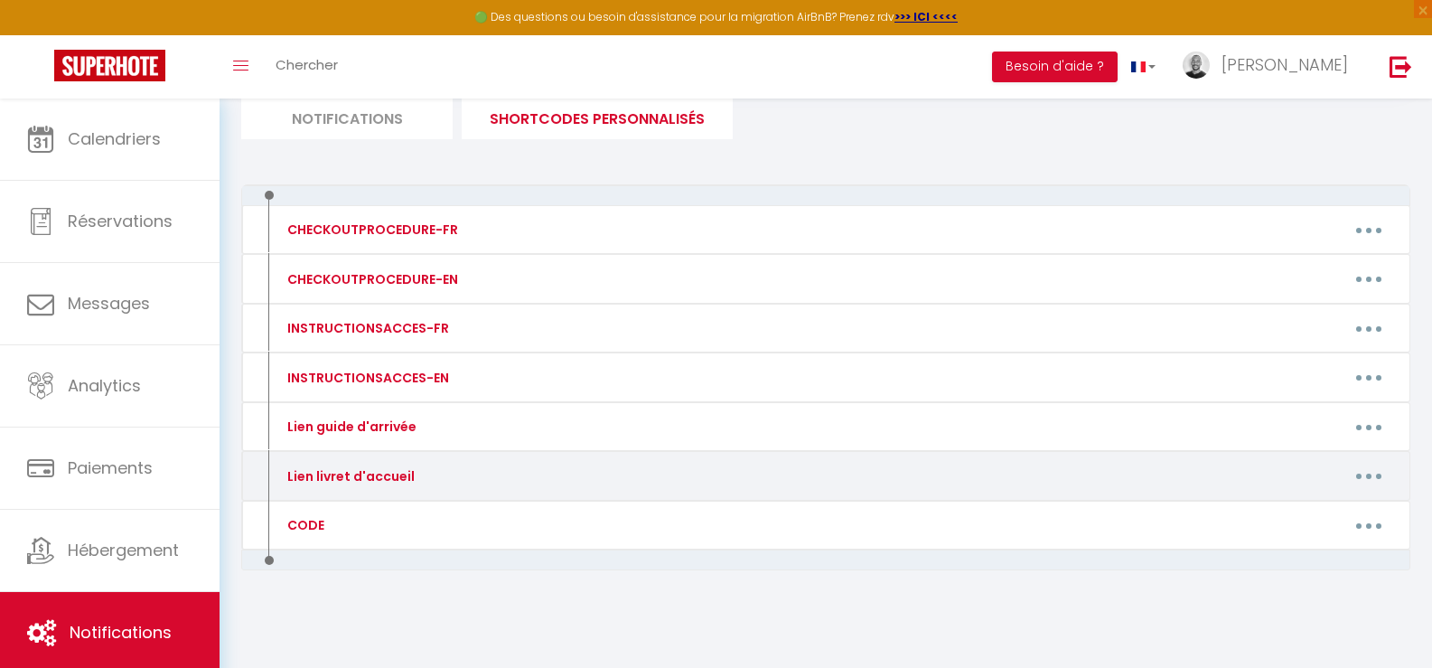
click at [1363, 469] on button "button" at bounding box center [1369, 476] width 51 height 29
click at [1298, 513] on link "Editer" at bounding box center [1322, 516] width 134 height 31
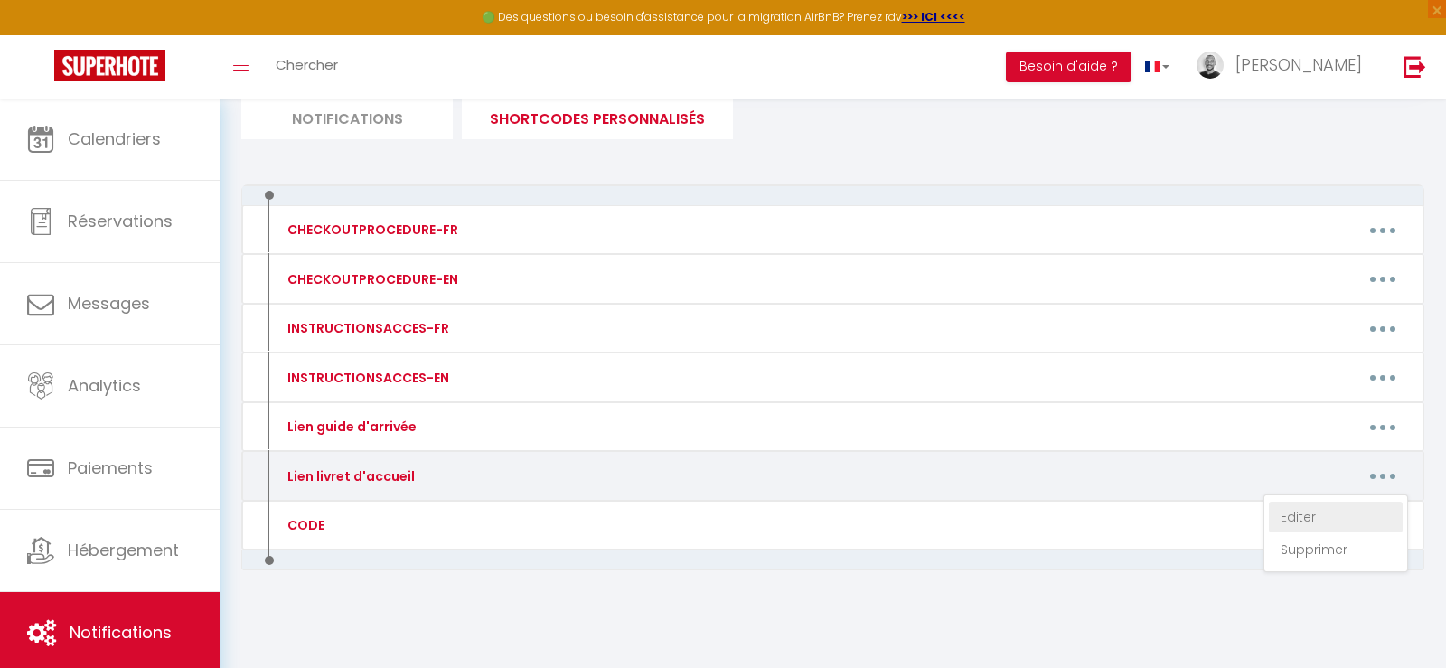
type input "Lien livret d'accueil"
type textarea "Lien livret d'accueil"
type textarea "[URL][DOMAIN_NAME]"
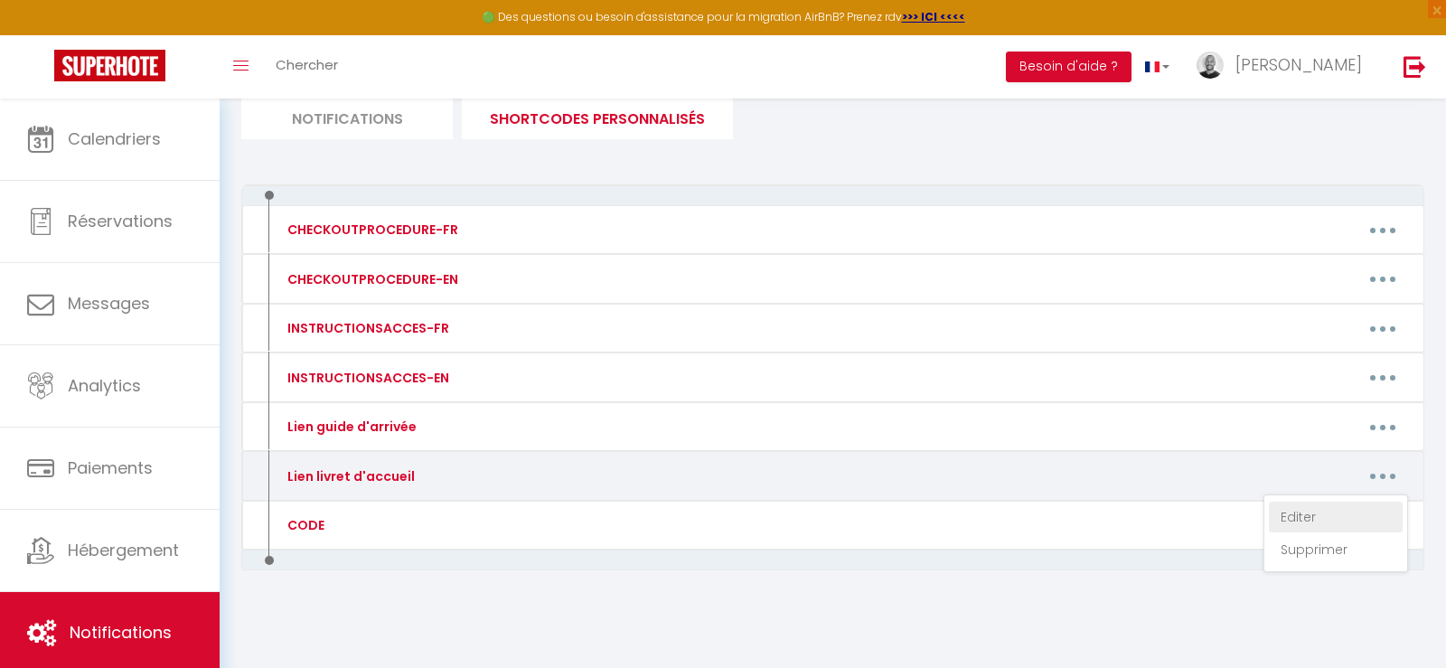
type textarea "[URL][DOMAIN_NAME]"
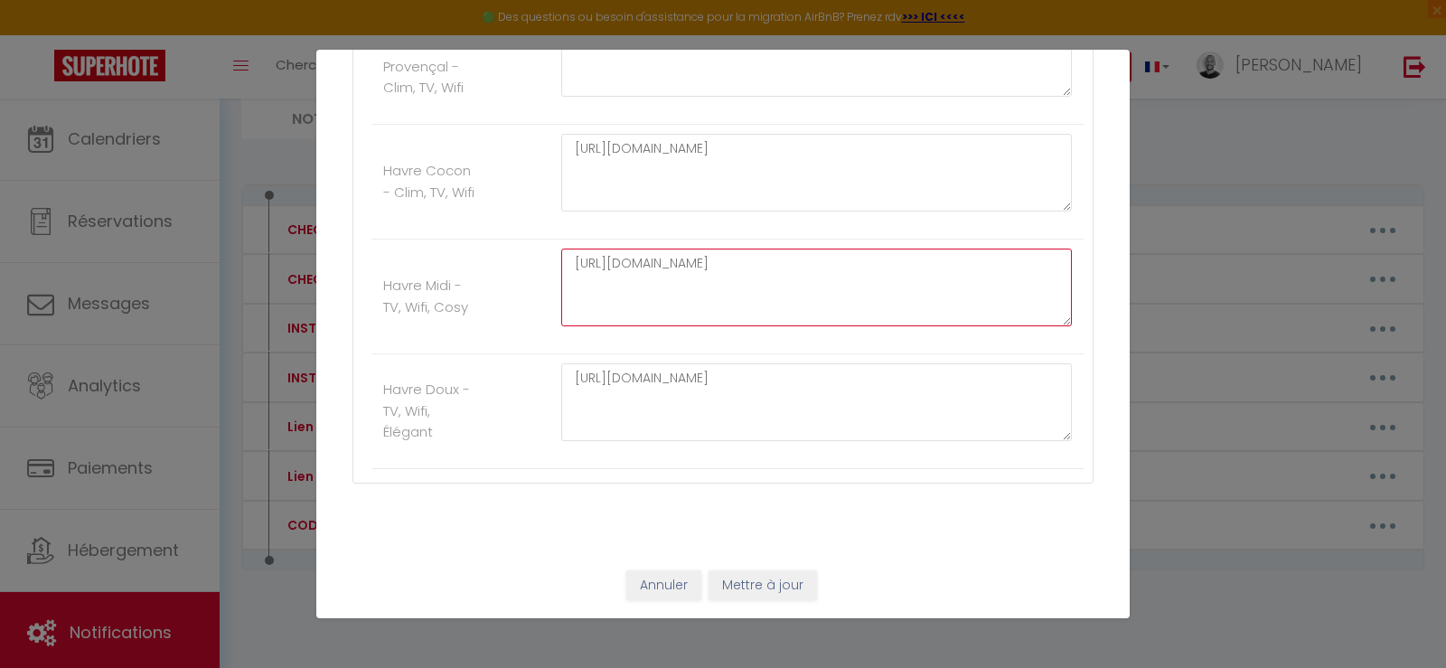
drag, startPoint x: 724, startPoint y: 286, endPoint x: 516, endPoint y: 239, distance: 213.1
click at [516, 239] on li "Havre Midi - TV, Wifi, Cosy [URL][DOMAIN_NAME]" at bounding box center [727, 296] width 712 height 115
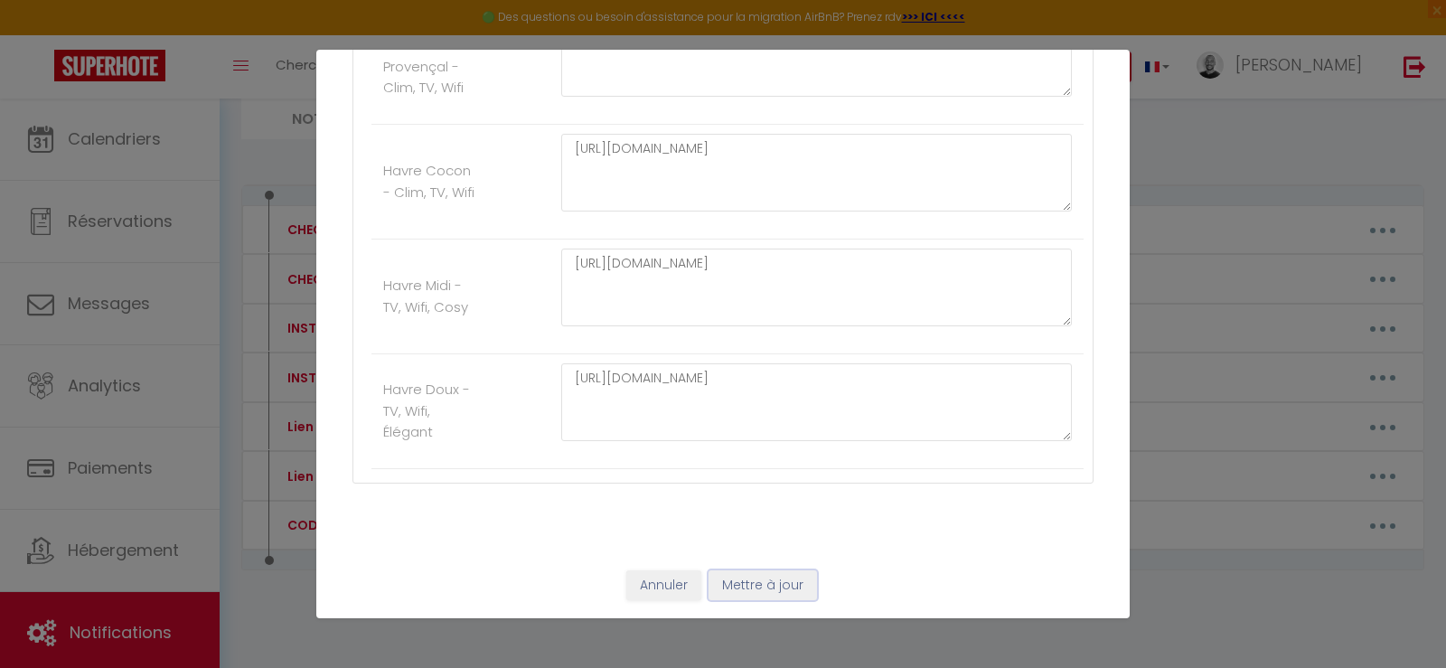
click at [740, 584] on button "Mettre à jour" at bounding box center [762, 585] width 108 height 31
